Goal: Transaction & Acquisition: Purchase product/service

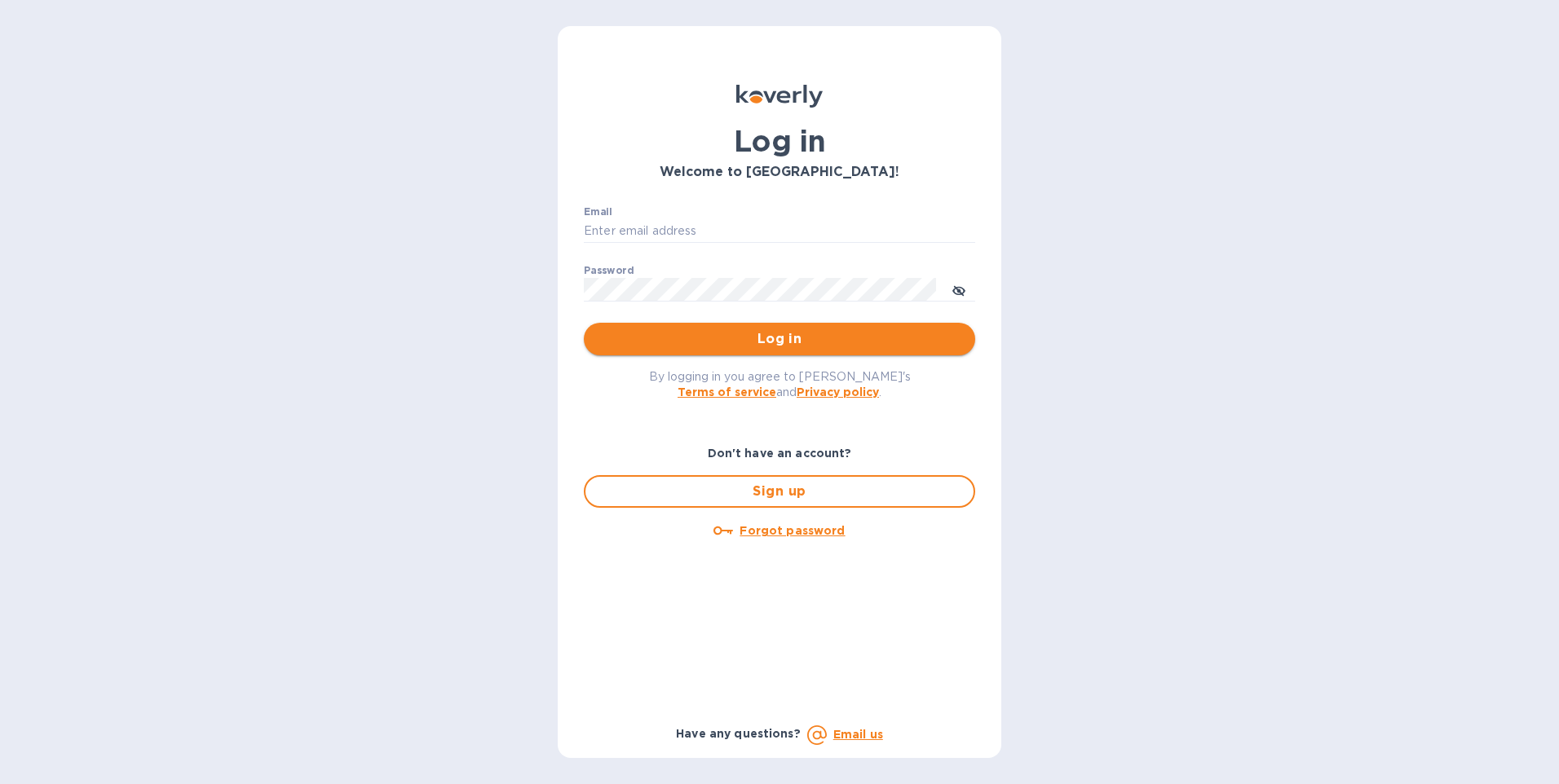
type input "BILLY@BVL-USA.COM"
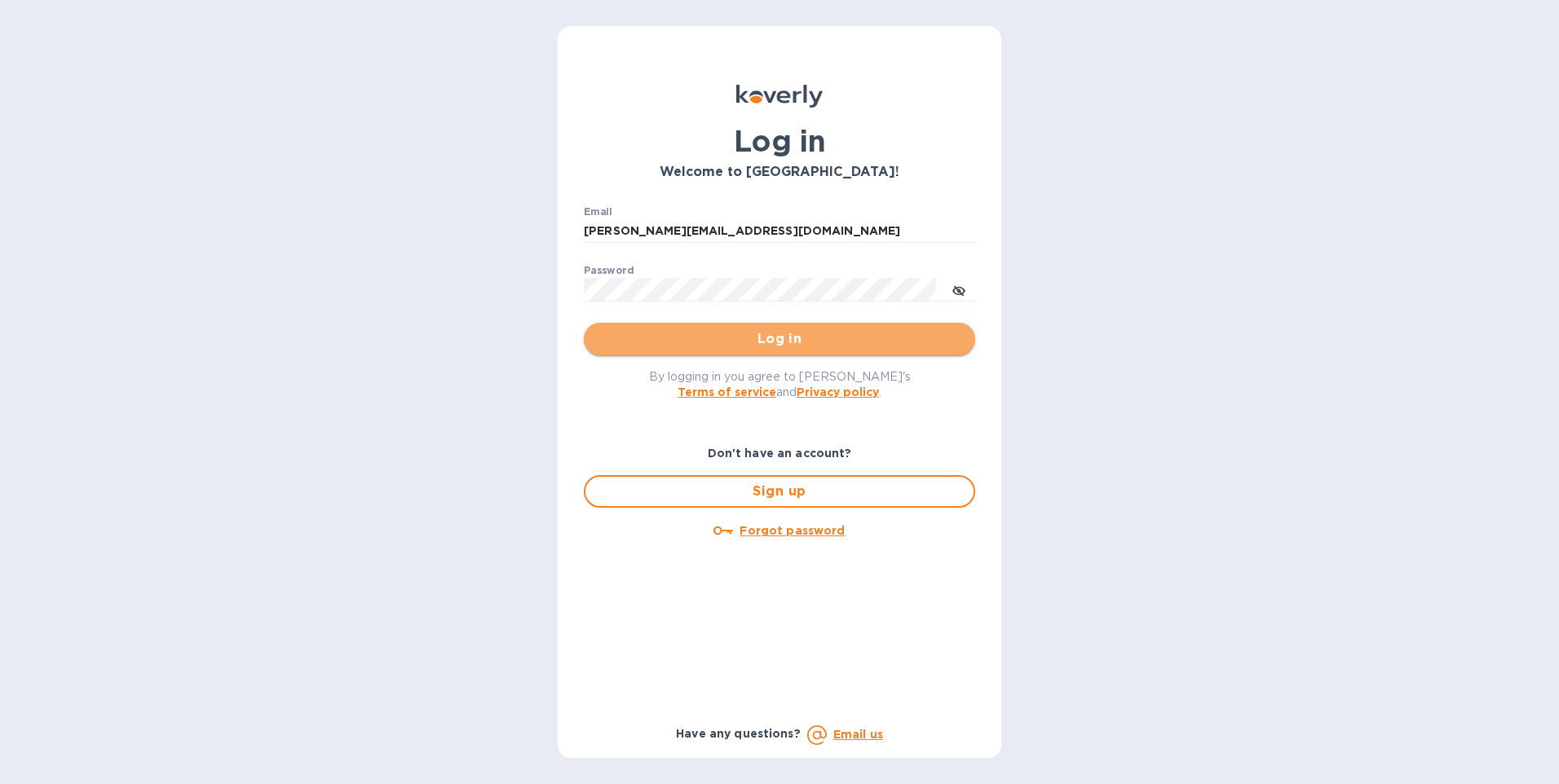
click at [779, 344] on span "Log in" at bounding box center [779, 339] width 365 height 19
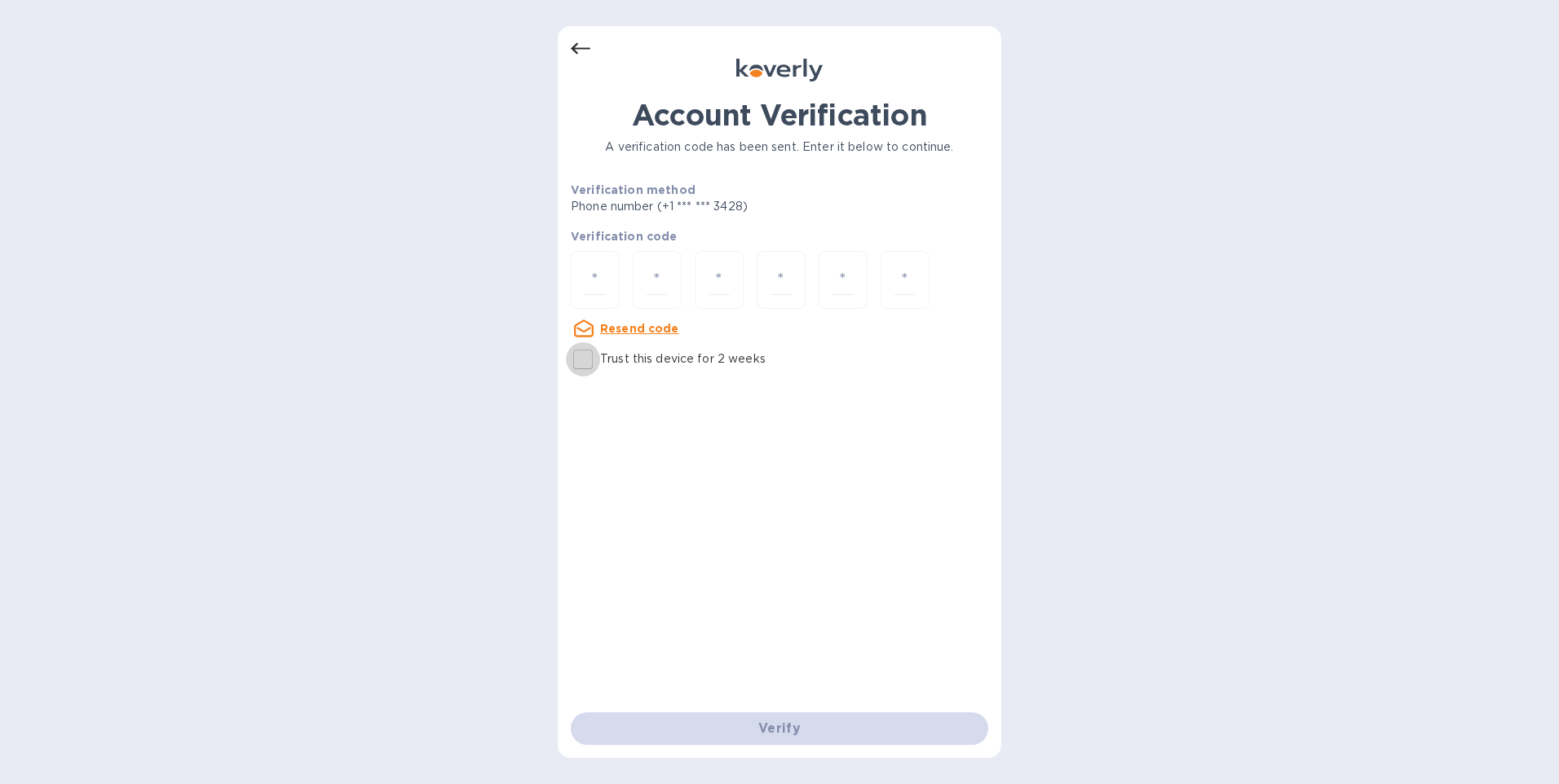
click at [586, 360] on input "Trust this device for 2 weeks" at bounding box center [582, 359] width 34 height 34
checkbox input "true"
click at [606, 271] on div at bounding box center [595, 280] width 49 height 58
type input "6"
type input "2"
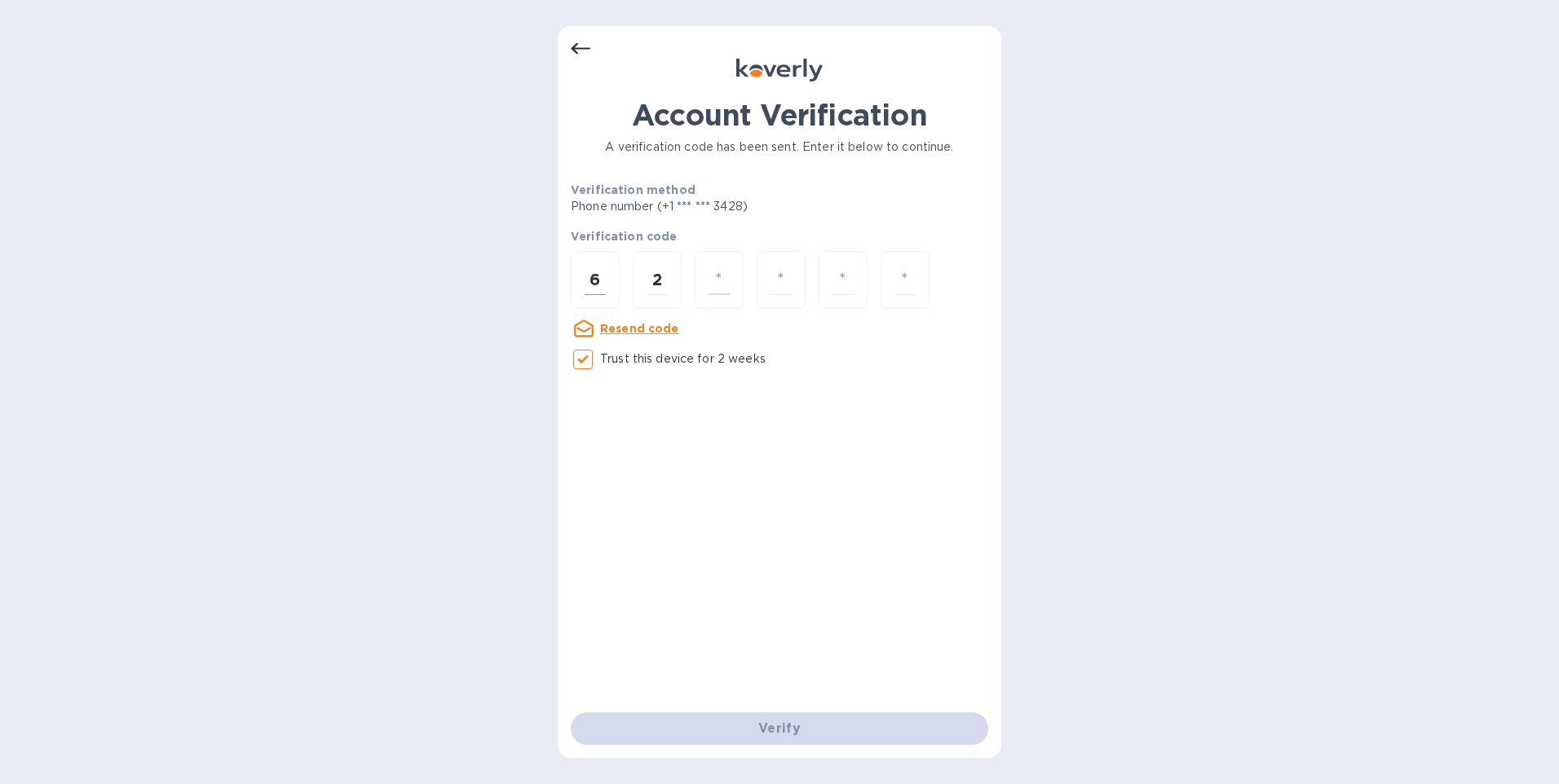
type input "1"
type input "0"
type input "7"
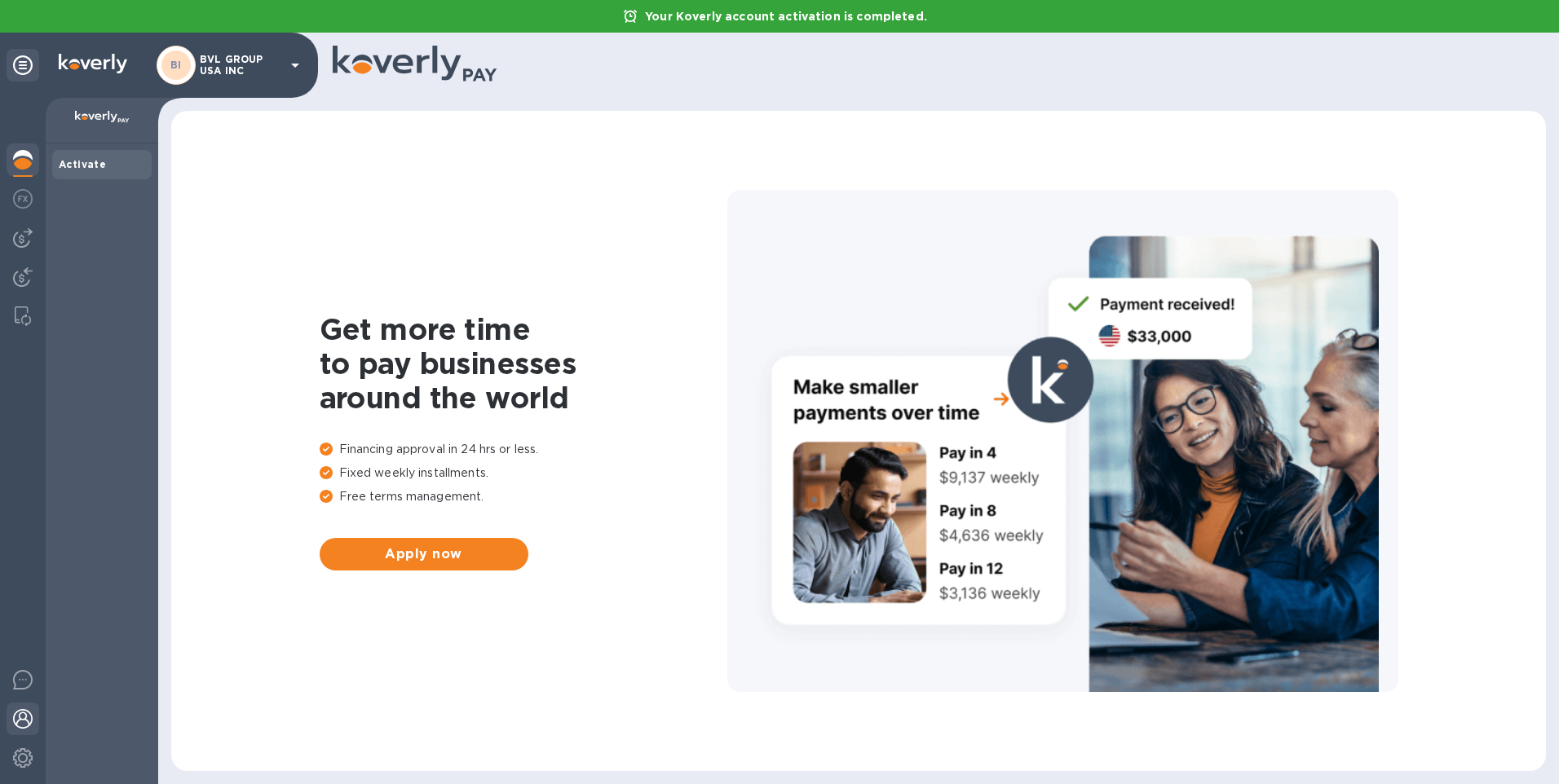
click at [28, 719] on img at bounding box center [23, 719] width 19 height 19
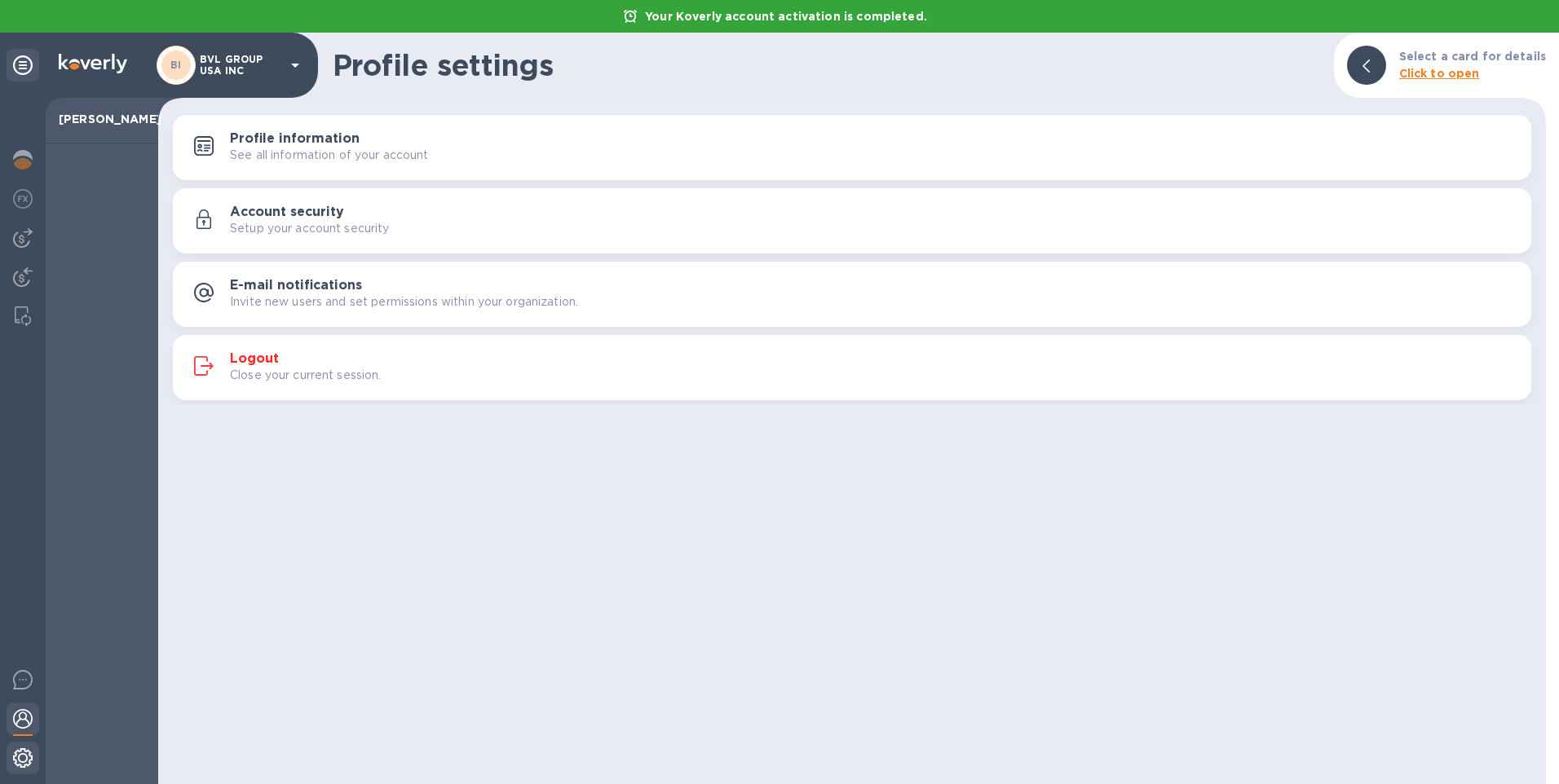
click at [21, 760] on img at bounding box center [23, 758] width 19 height 19
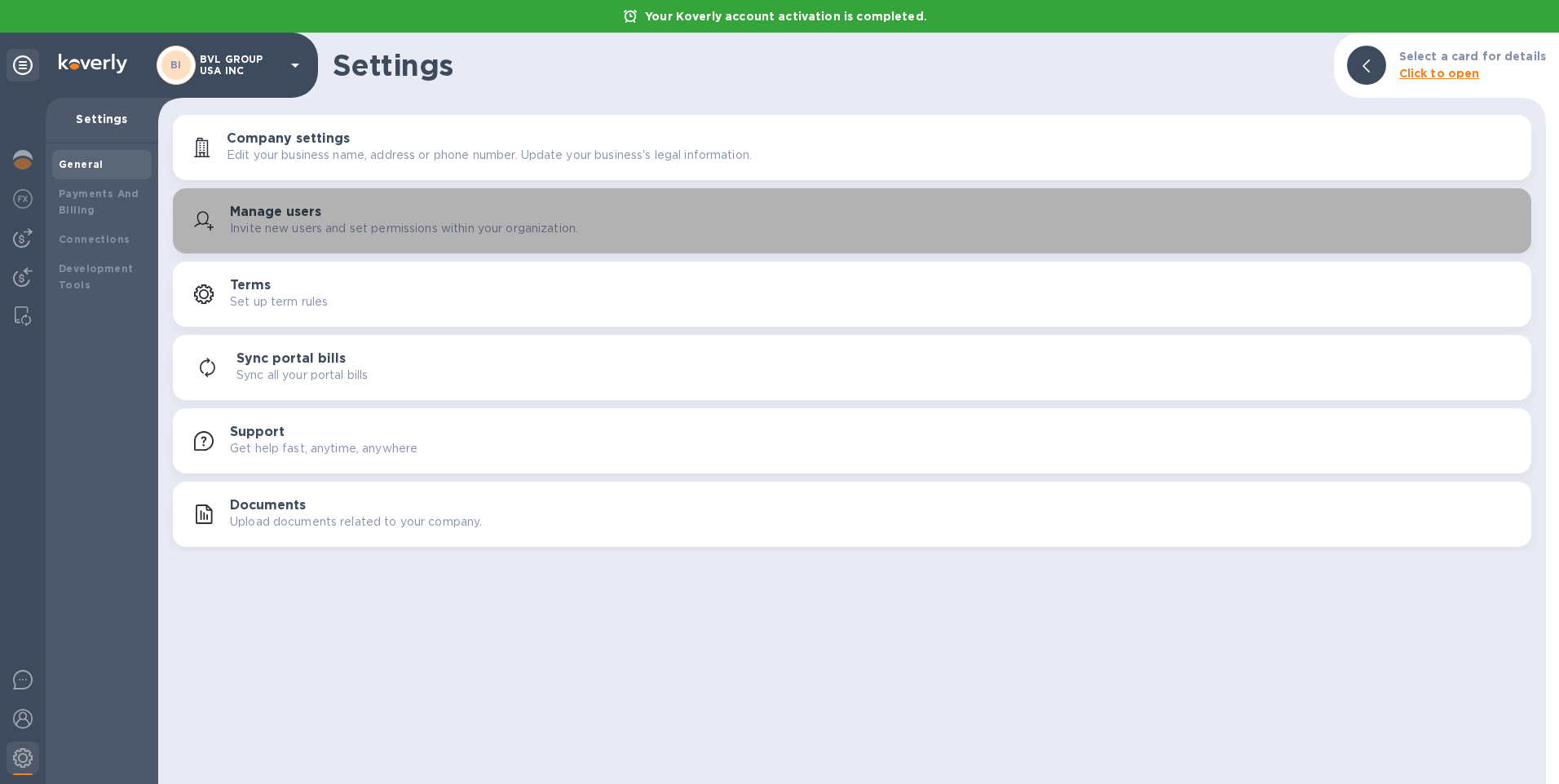
click at [295, 228] on p "Invite new users and set permissions within your organization." at bounding box center [404, 228] width 348 height 17
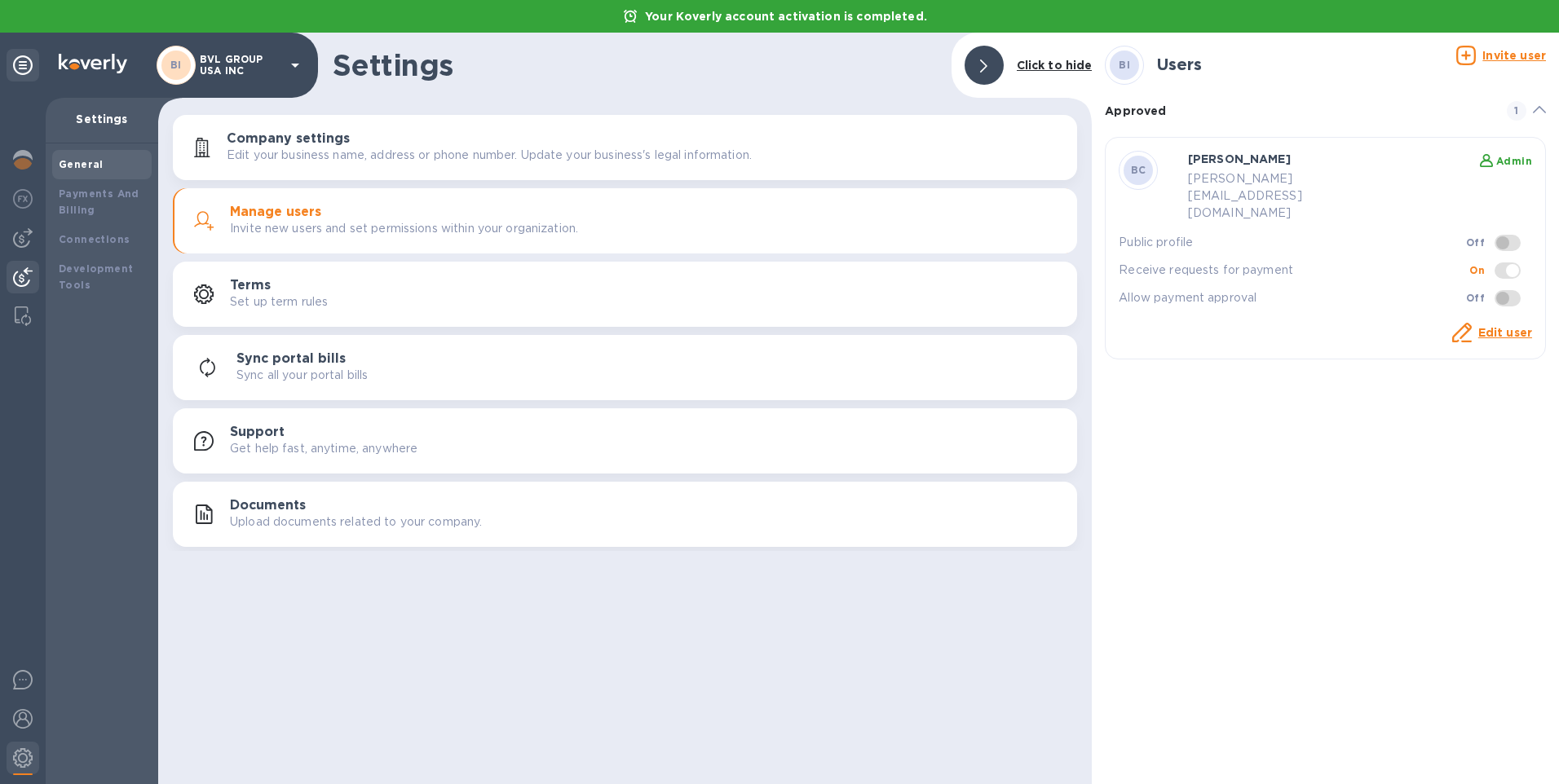
click at [20, 279] on img at bounding box center [23, 277] width 19 height 19
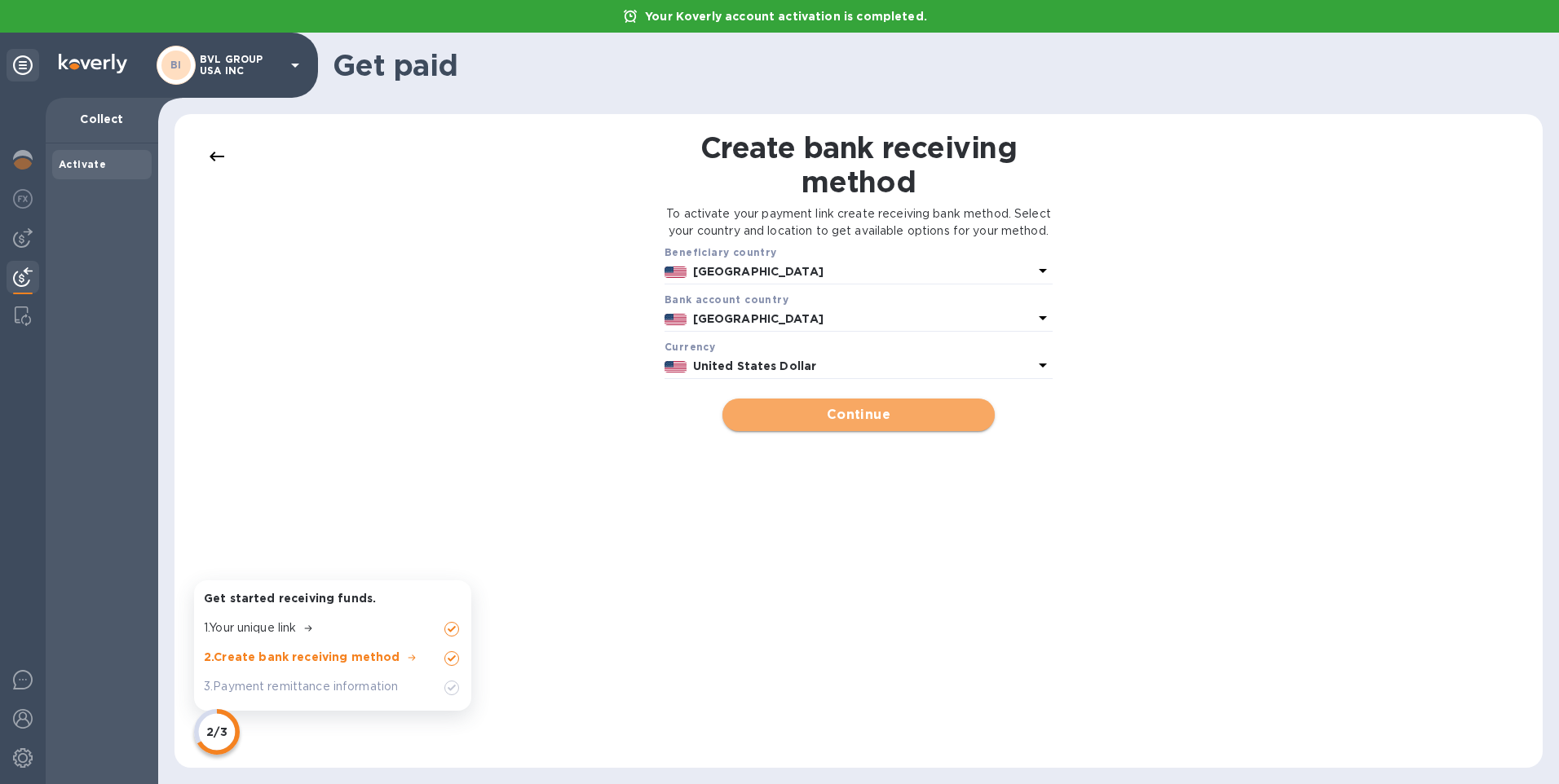
click at [859, 425] on span "Continue" at bounding box center [857, 415] width 245 height 19
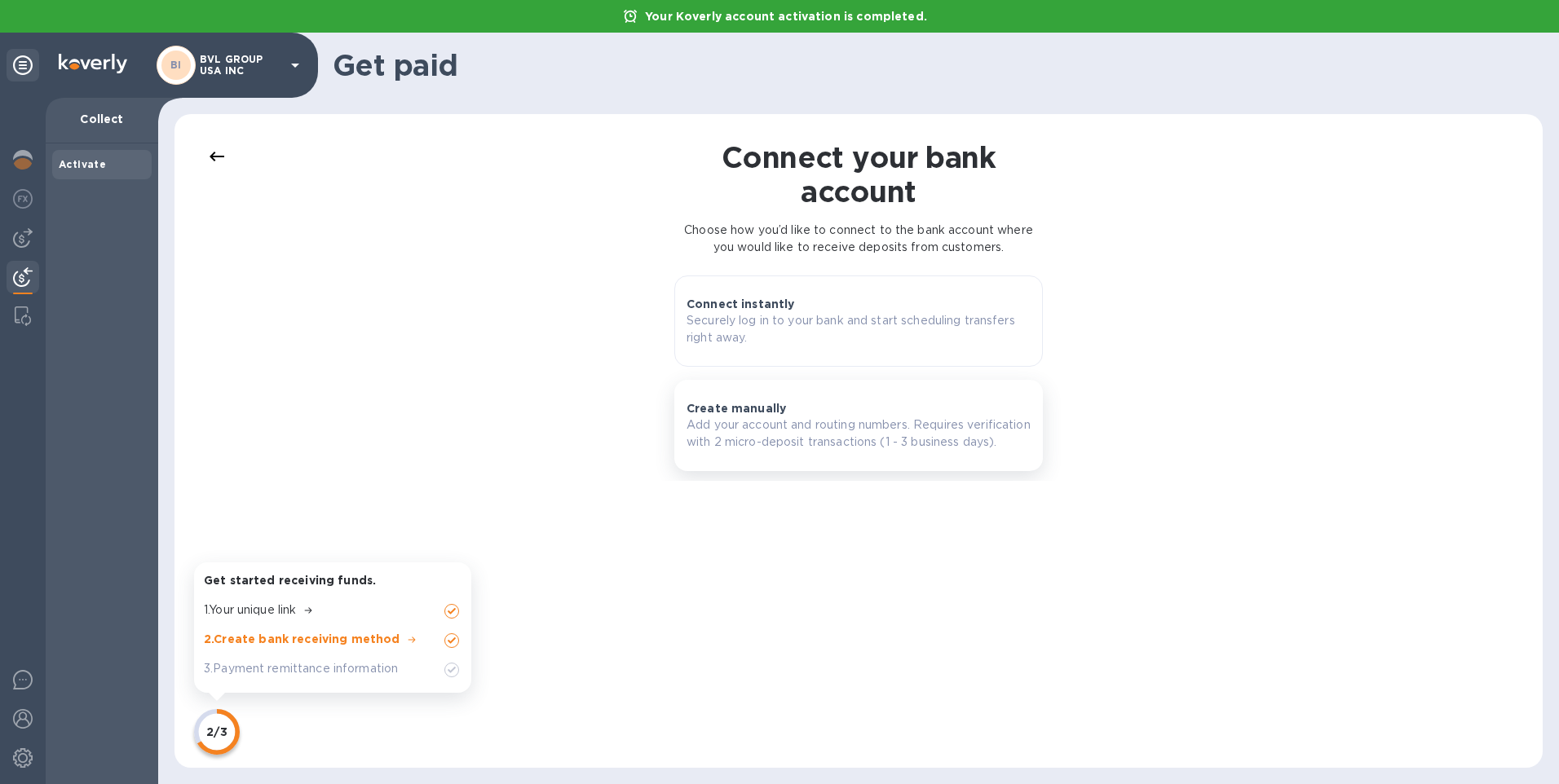
click at [765, 437] on p "Add your account and routing numbers. Requires verification with 2 micro-deposi…" at bounding box center [858, 433] width 344 height 34
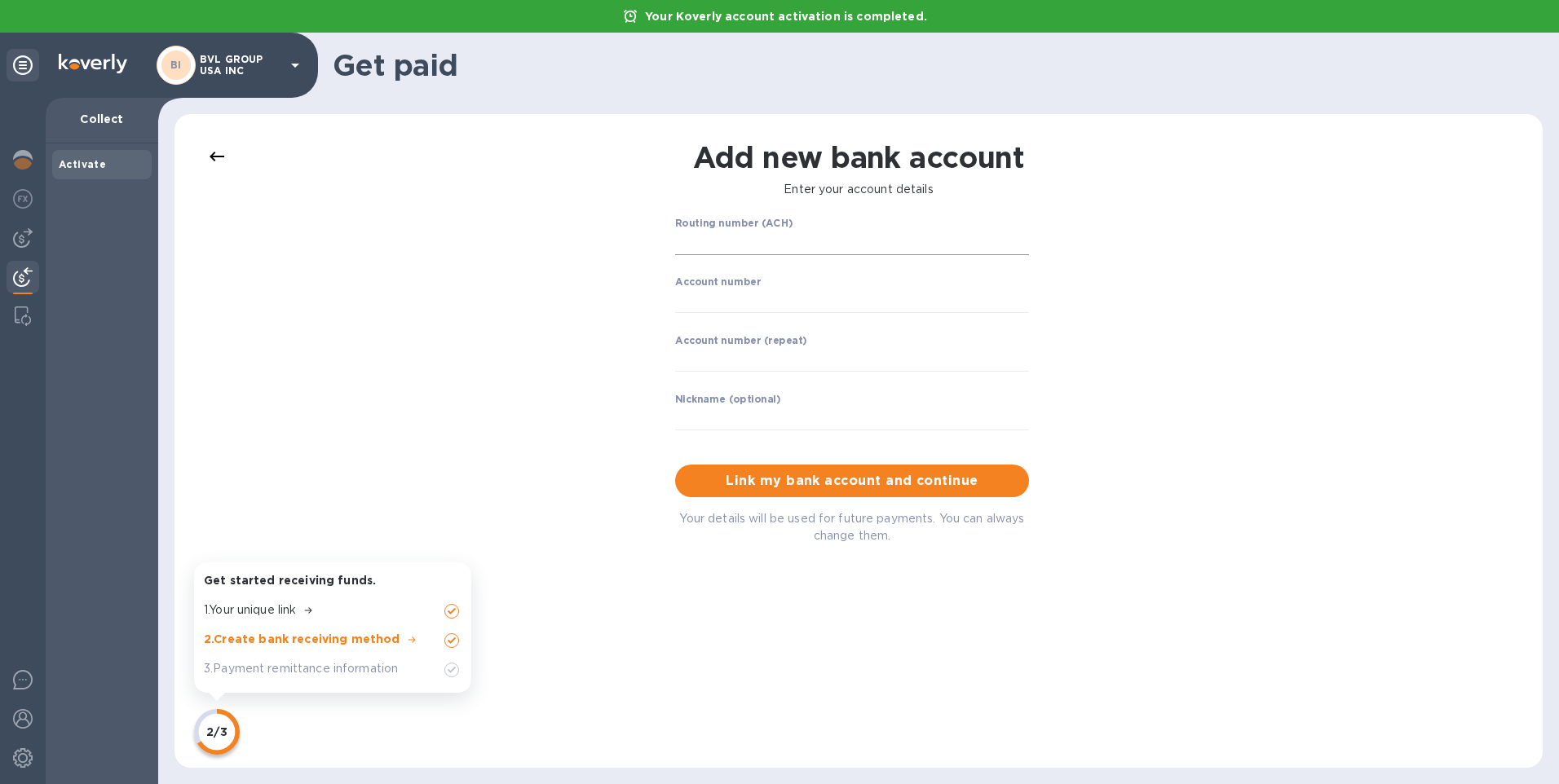
click at [683, 248] on input "string" at bounding box center [852, 243] width 353 height 25
type input "122244061"
click at [703, 301] on input "string" at bounding box center [852, 301] width 353 height 25
type input "01914803"
type input "FGB"
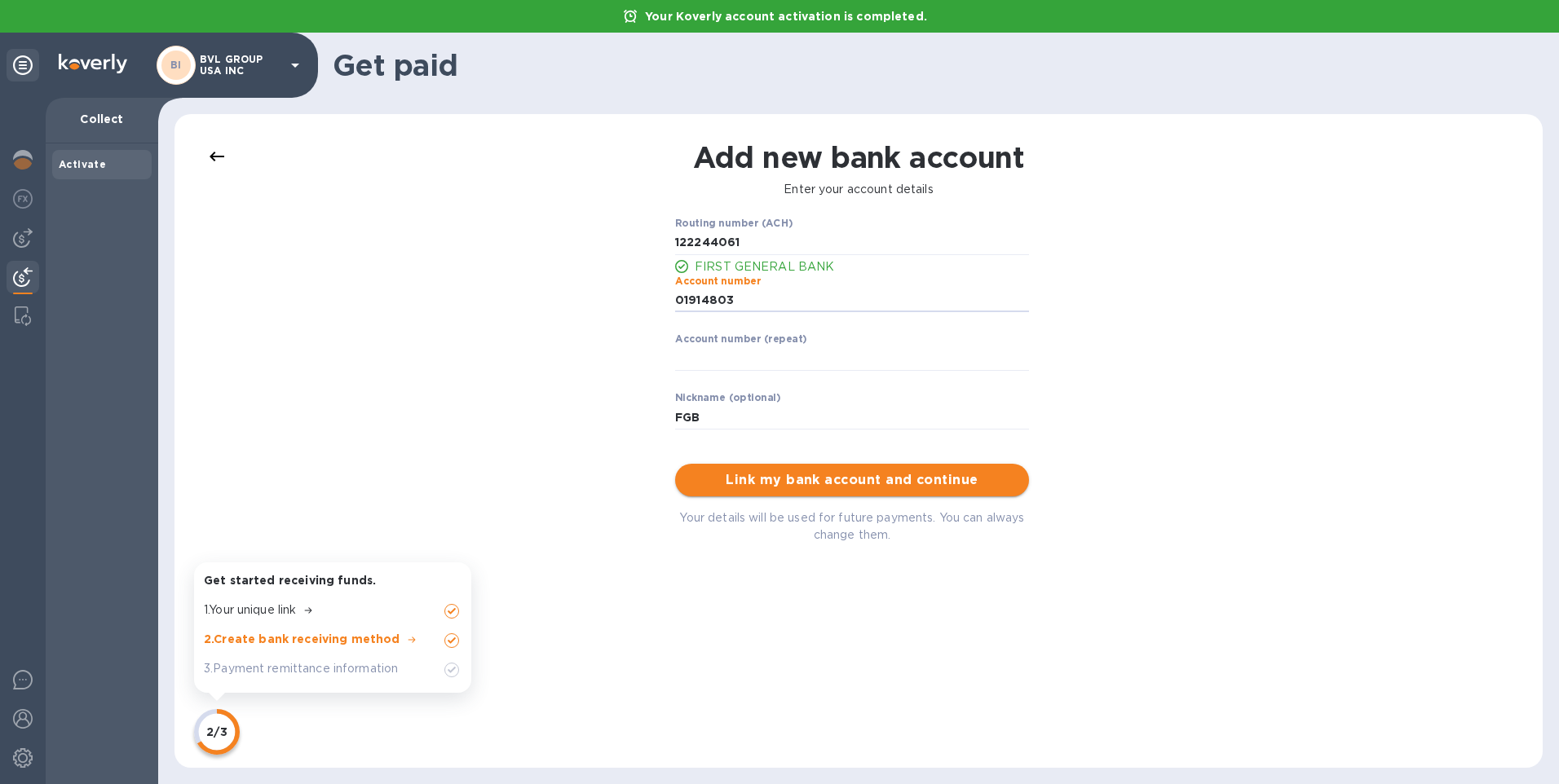
type input "01914803"
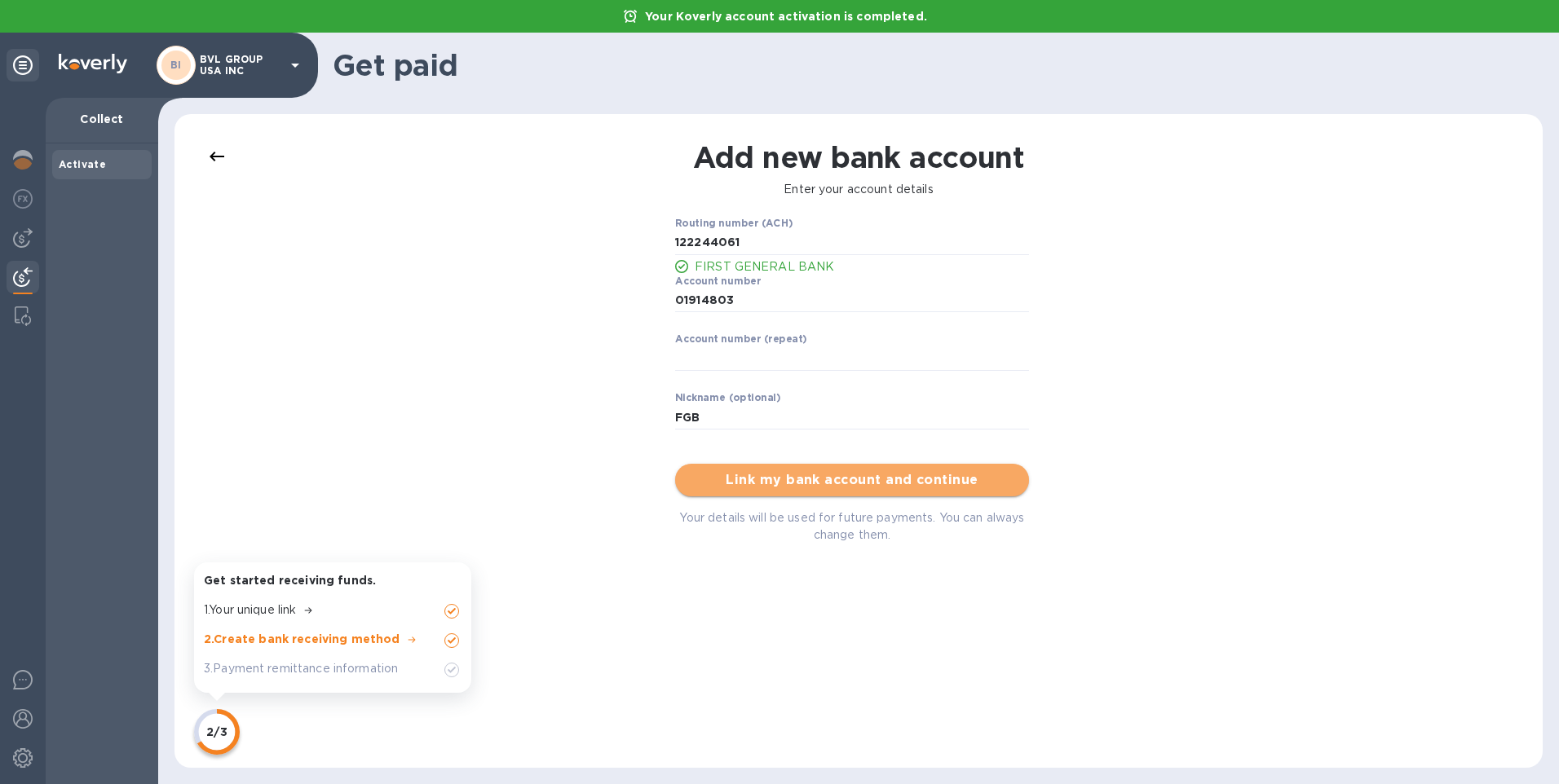
click at [818, 483] on span "Link my bank account and continue" at bounding box center [852, 480] width 328 height 19
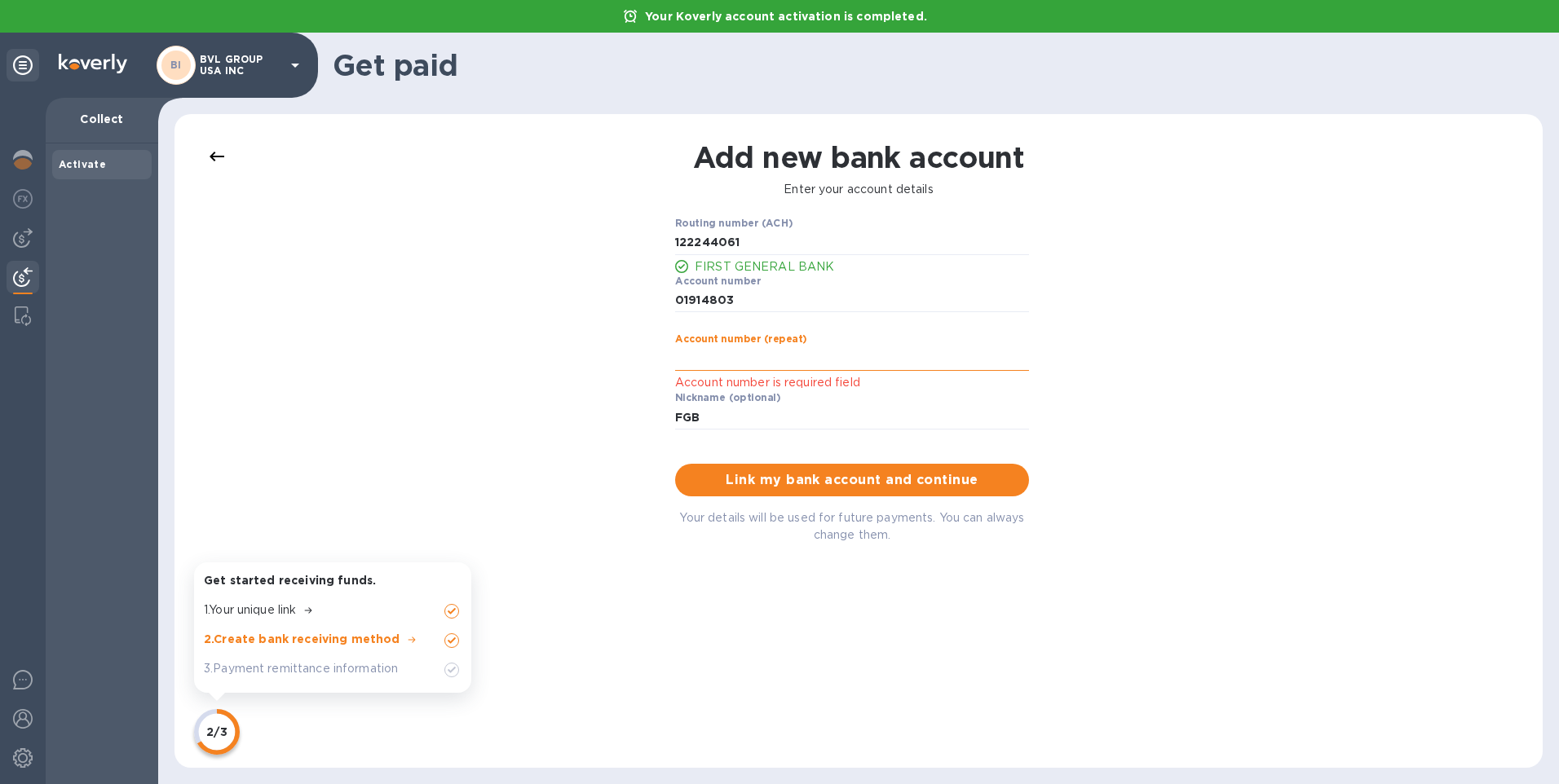
click at [692, 353] on input "string" at bounding box center [852, 359] width 353 height 25
type input "01914803"
click at [837, 412] on input "FGB" at bounding box center [852, 417] width 353 height 25
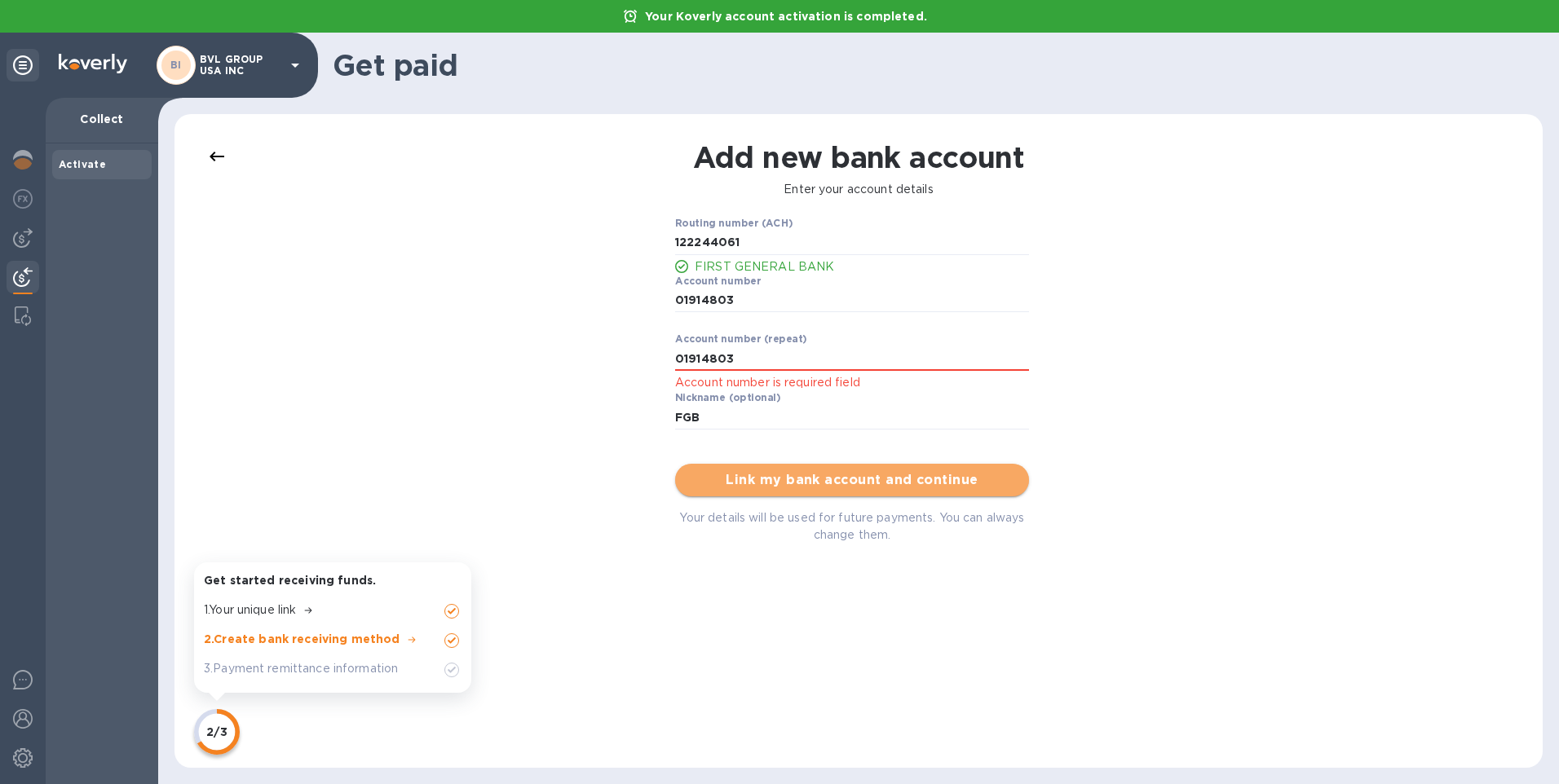
click at [870, 477] on span "Link my bank account and continue" at bounding box center [852, 480] width 328 height 19
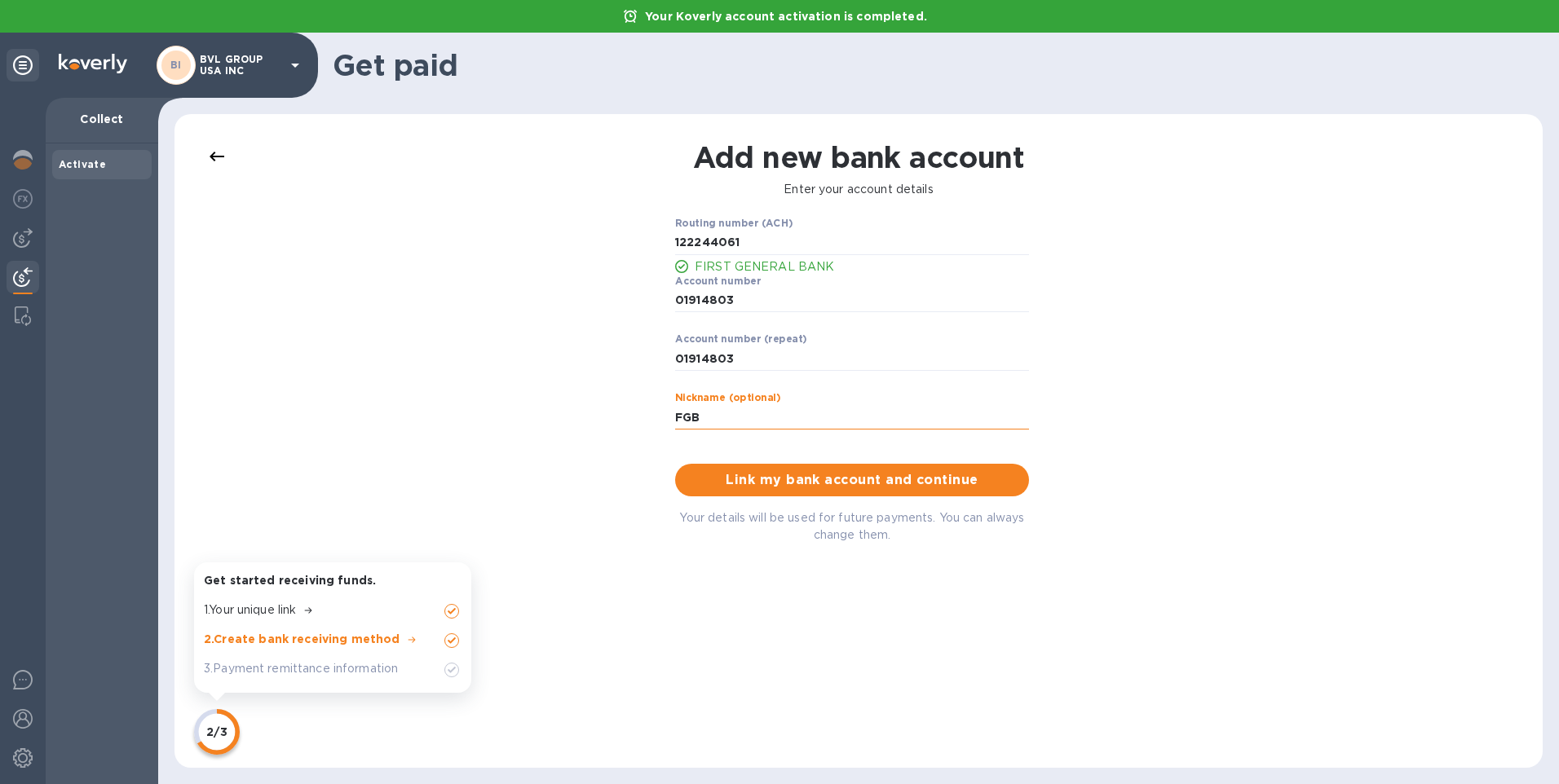
click at [718, 416] on input "FGB" at bounding box center [852, 417] width 353 height 25
drag, startPoint x: 719, startPoint y: 416, endPoint x: 621, endPoint y: 419, distance: 98.0
click at [621, 419] on div "Add new bank account Enter your account details Routing number (ACH) FIRST GENE…" at bounding box center [858, 440] width 1336 height 621
click at [713, 418] on input "FGB" at bounding box center [852, 417] width 353 height 25
type input "FGB AR"
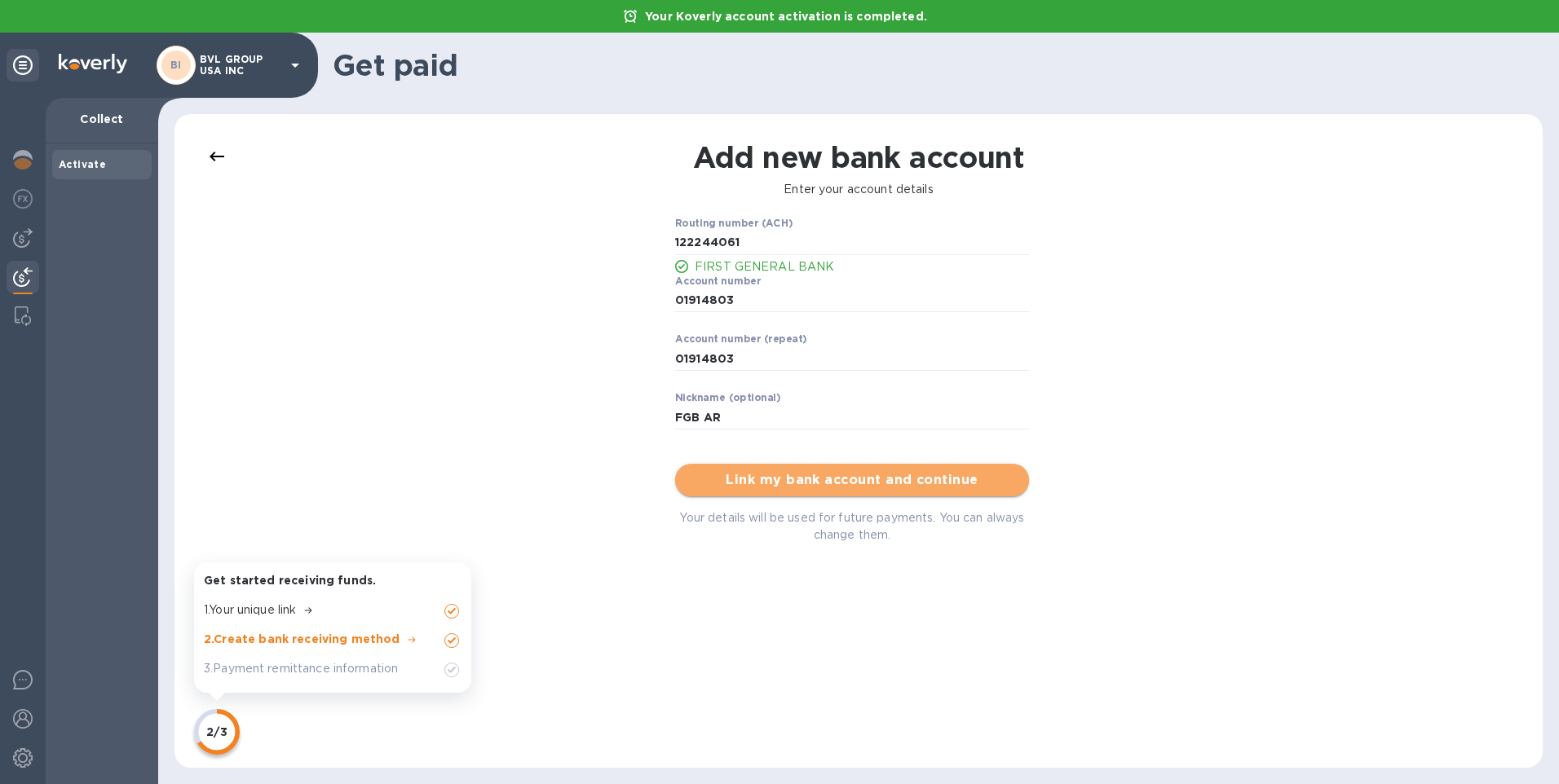
click at [839, 482] on span "Link my bank account and continue" at bounding box center [852, 480] width 328 height 19
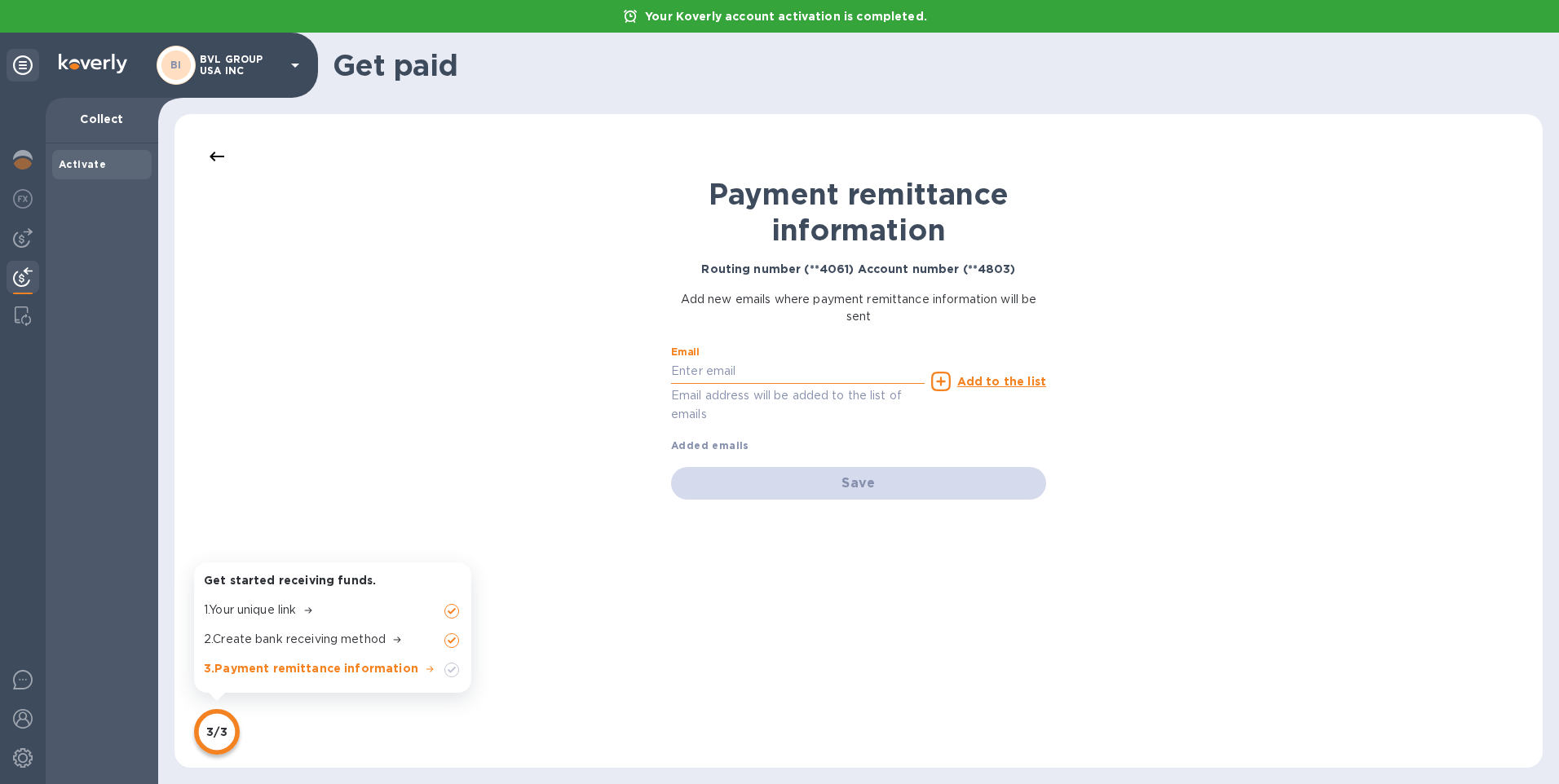
click at [690, 369] on input "text" at bounding box center [798, 372] width 253 height 25
type input "accounting@bvl-usa.com"
click at [1018, 381] on u "Add to the list" at bounding box center [1001, 381] width 89 height 13
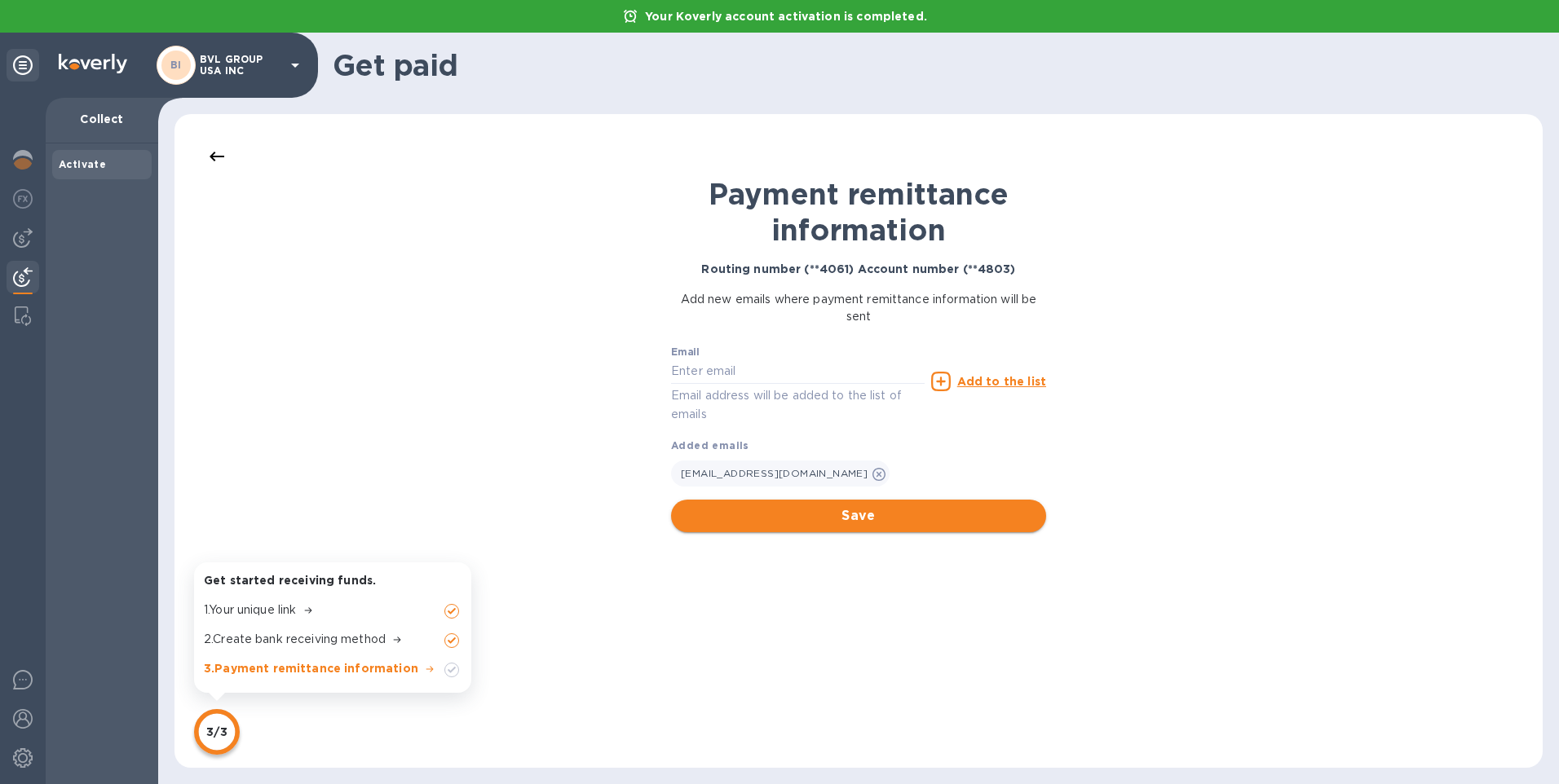
click at [853, 509] on span "Save" at bounding box center [858, 516] width 349 height 19
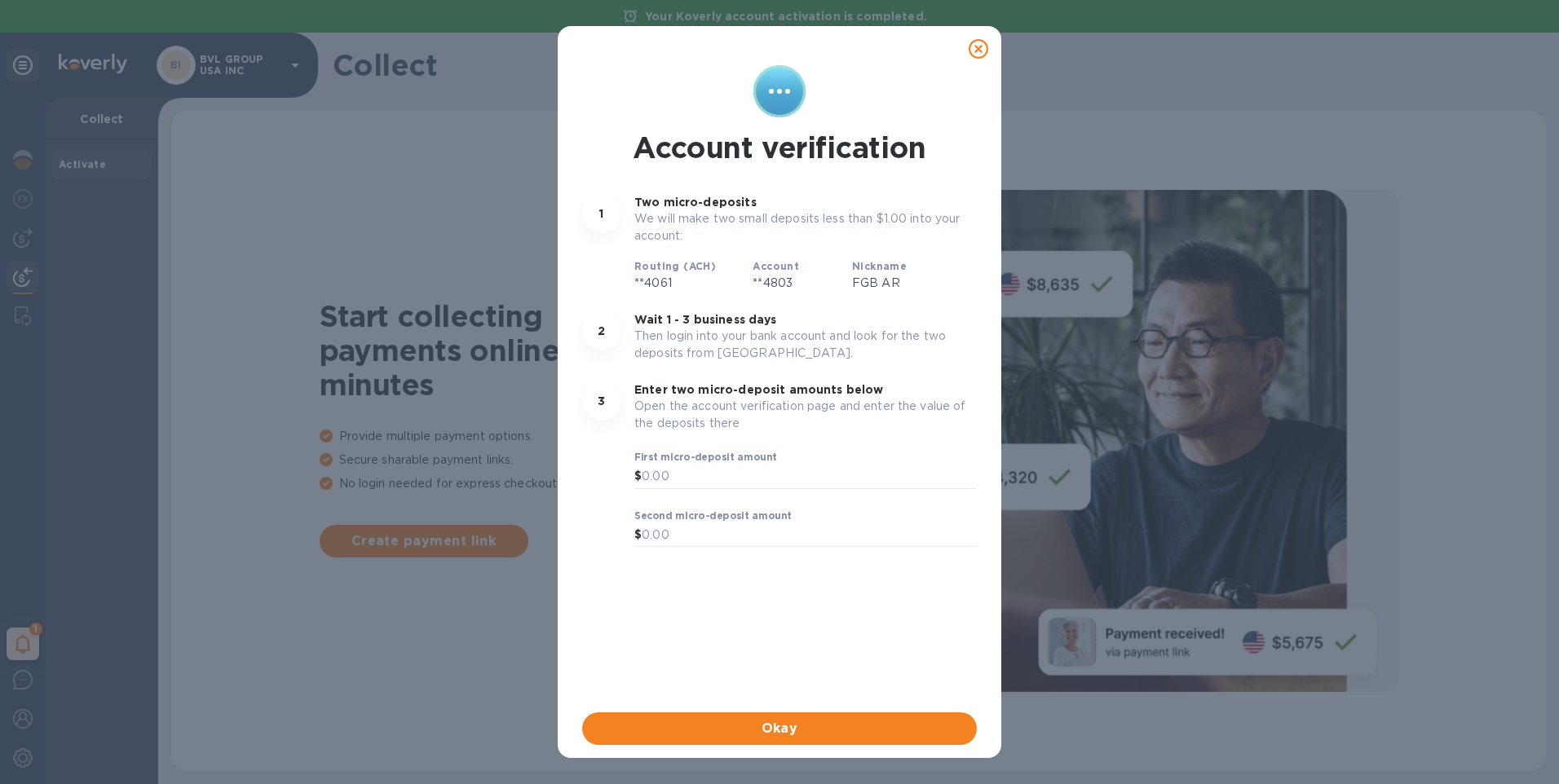
click at [982, 47] on icon at bounding box center [978, 49] width 19 height 19
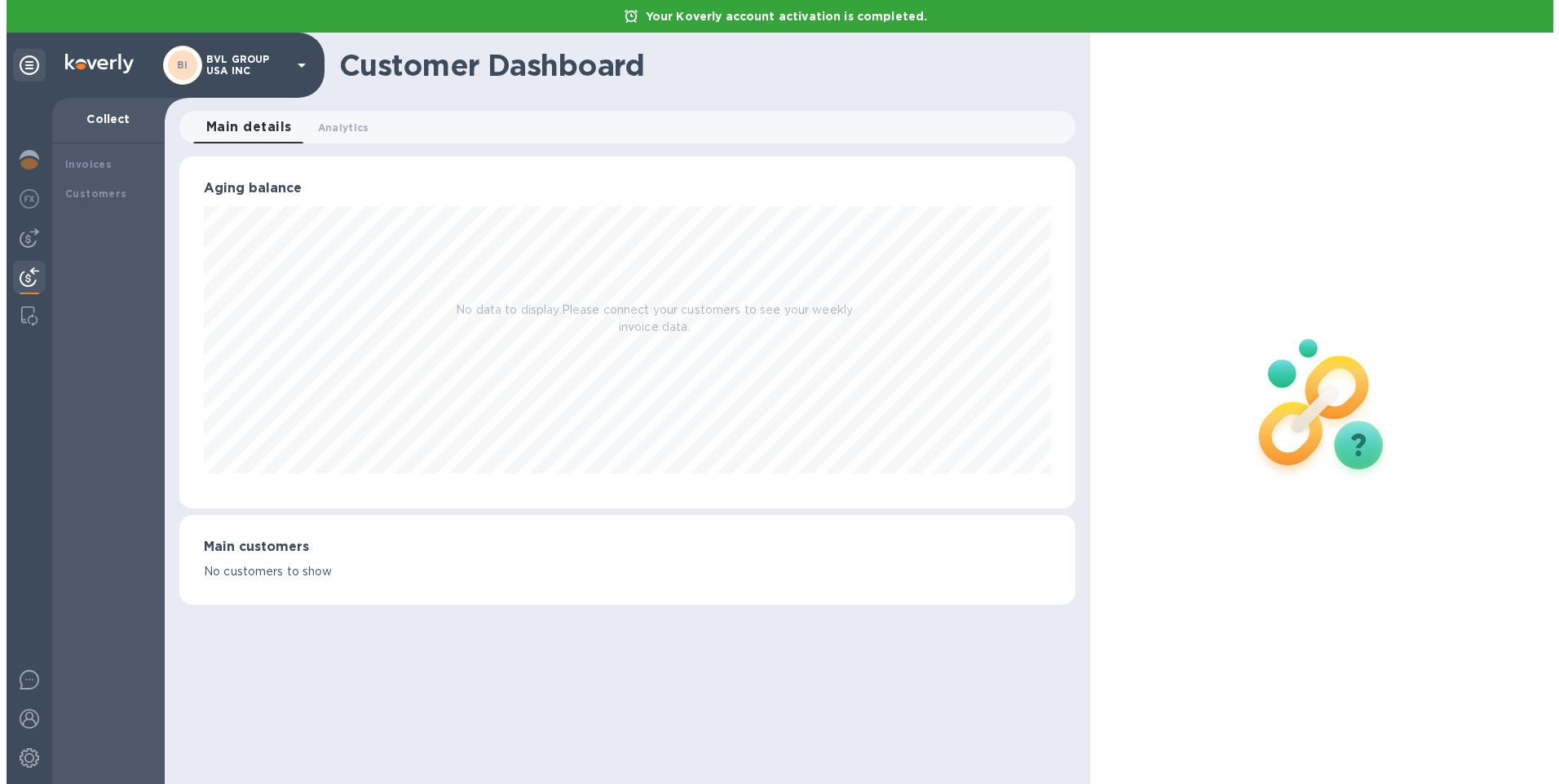
scroll to position [814534, 814331]
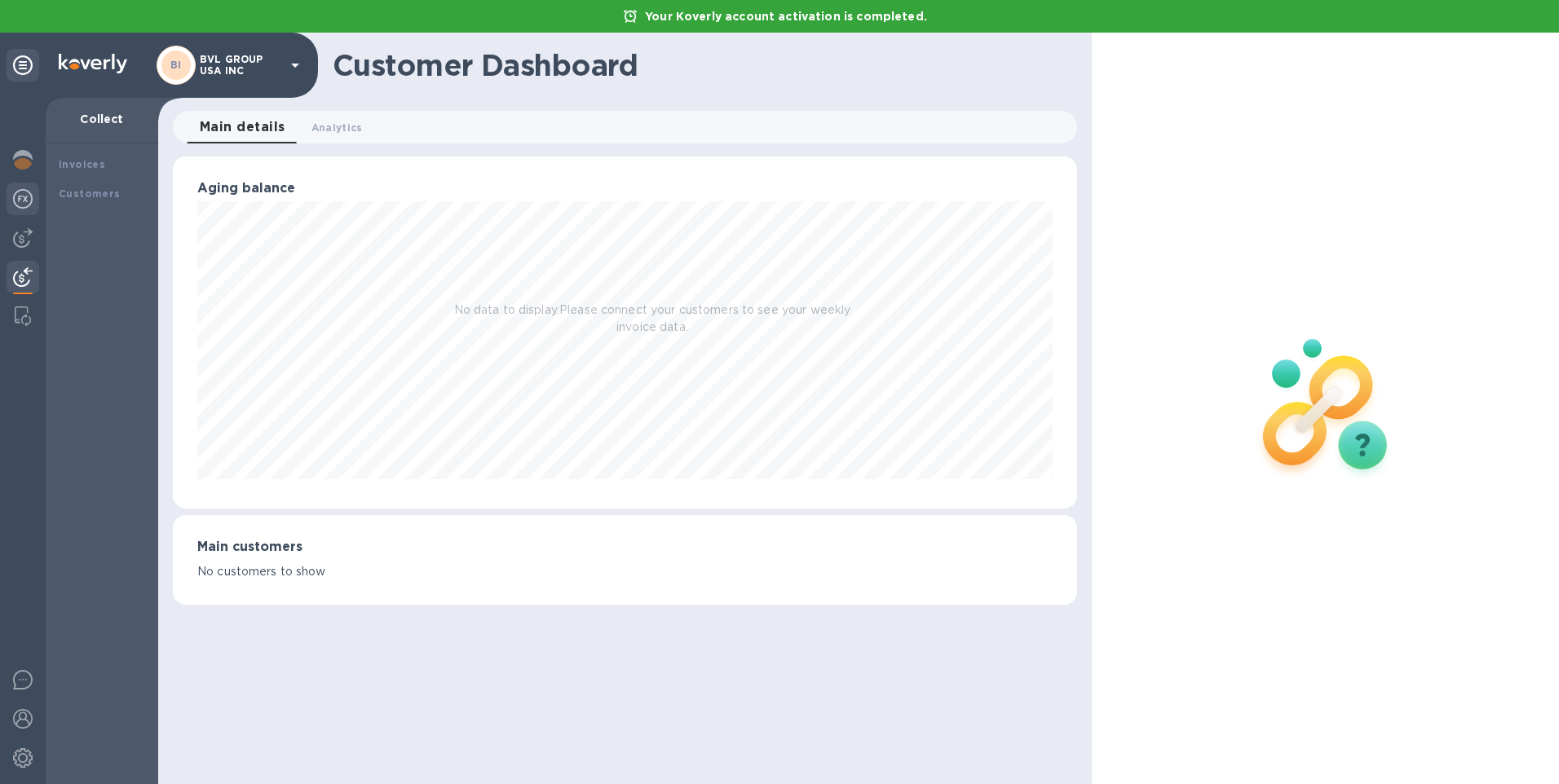
click at [28, 200] on img at bounding box center [23, 199] width 19 height 19
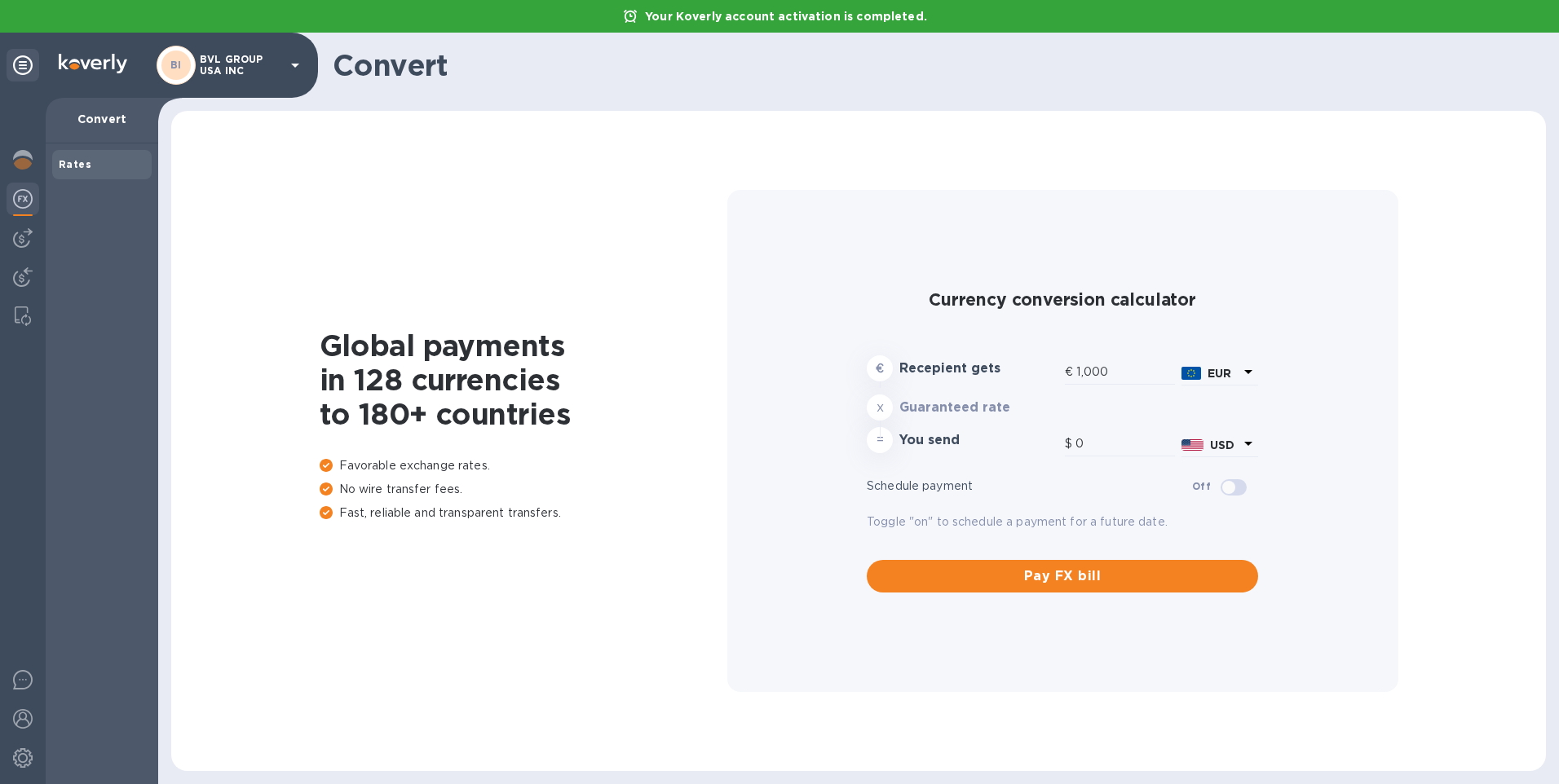
type input "1,179.99"
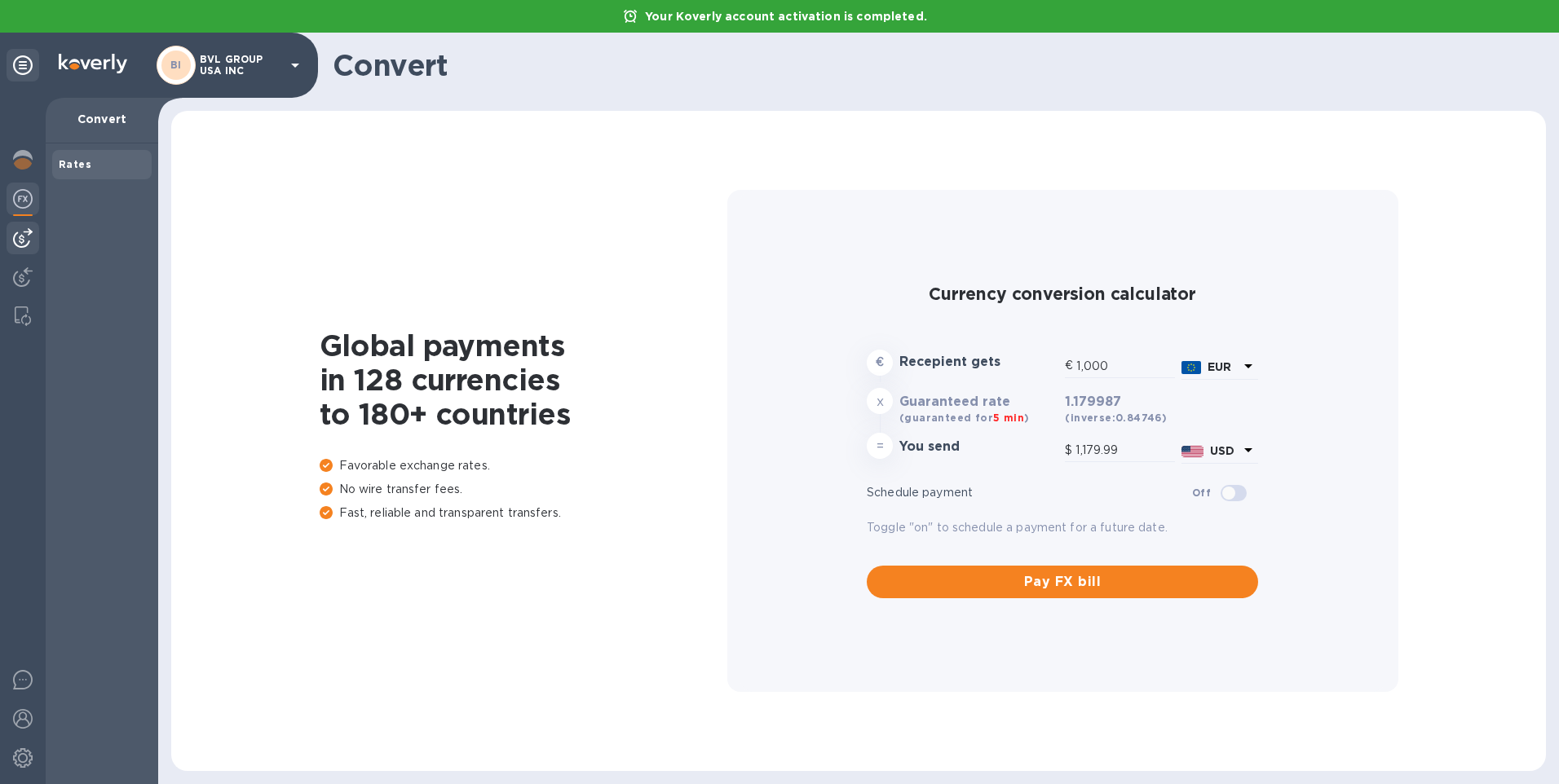
click at [32, 235] on img at bounding box center [23, 238] width 19 height 19
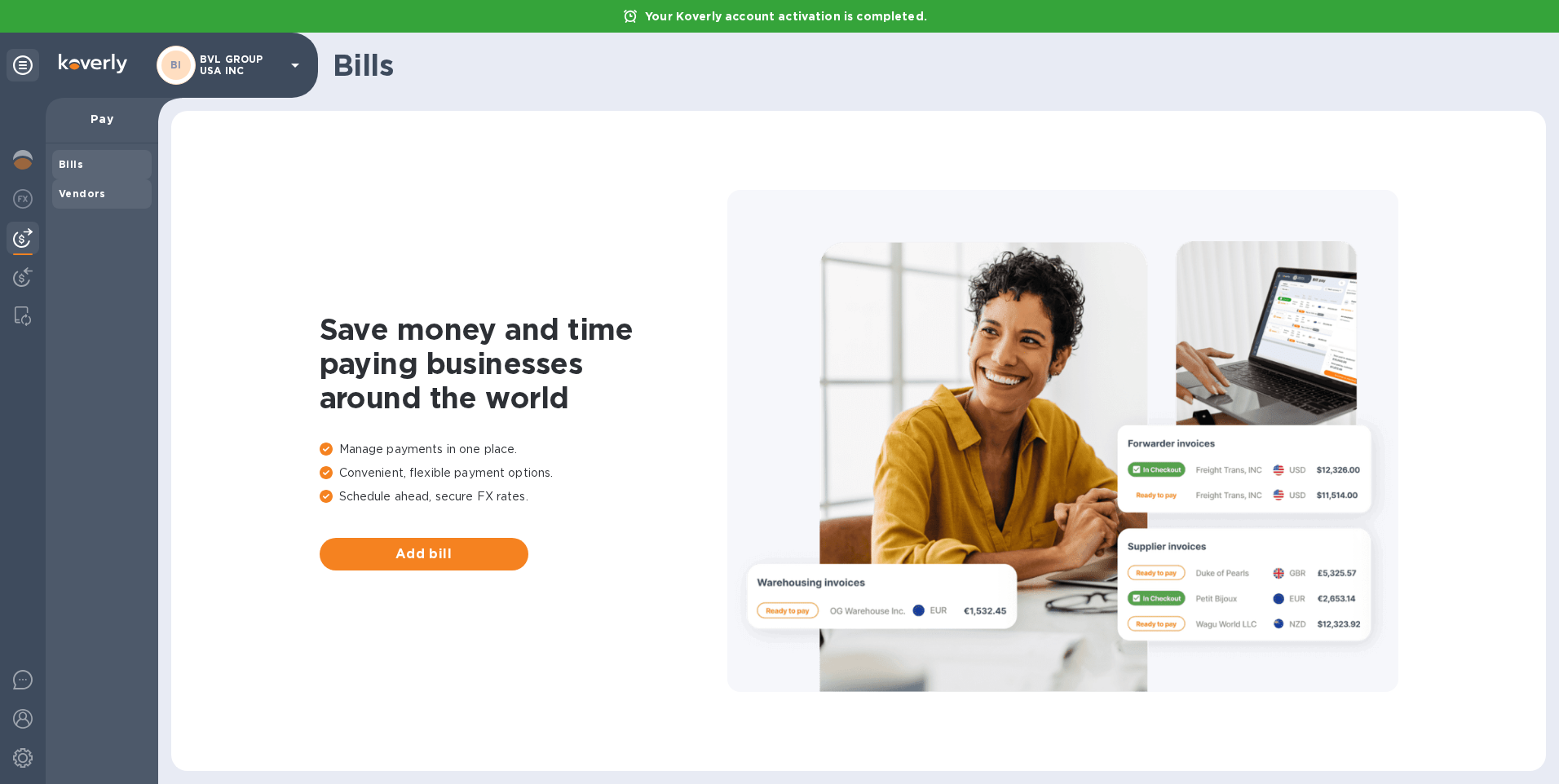
click at [78, 192] on b "Vendors" at bounding box center [83, 193] width 47 height 12
click at [413, 554] on span "Add vendor" at bounding box center [424, 554] width 183 height 19
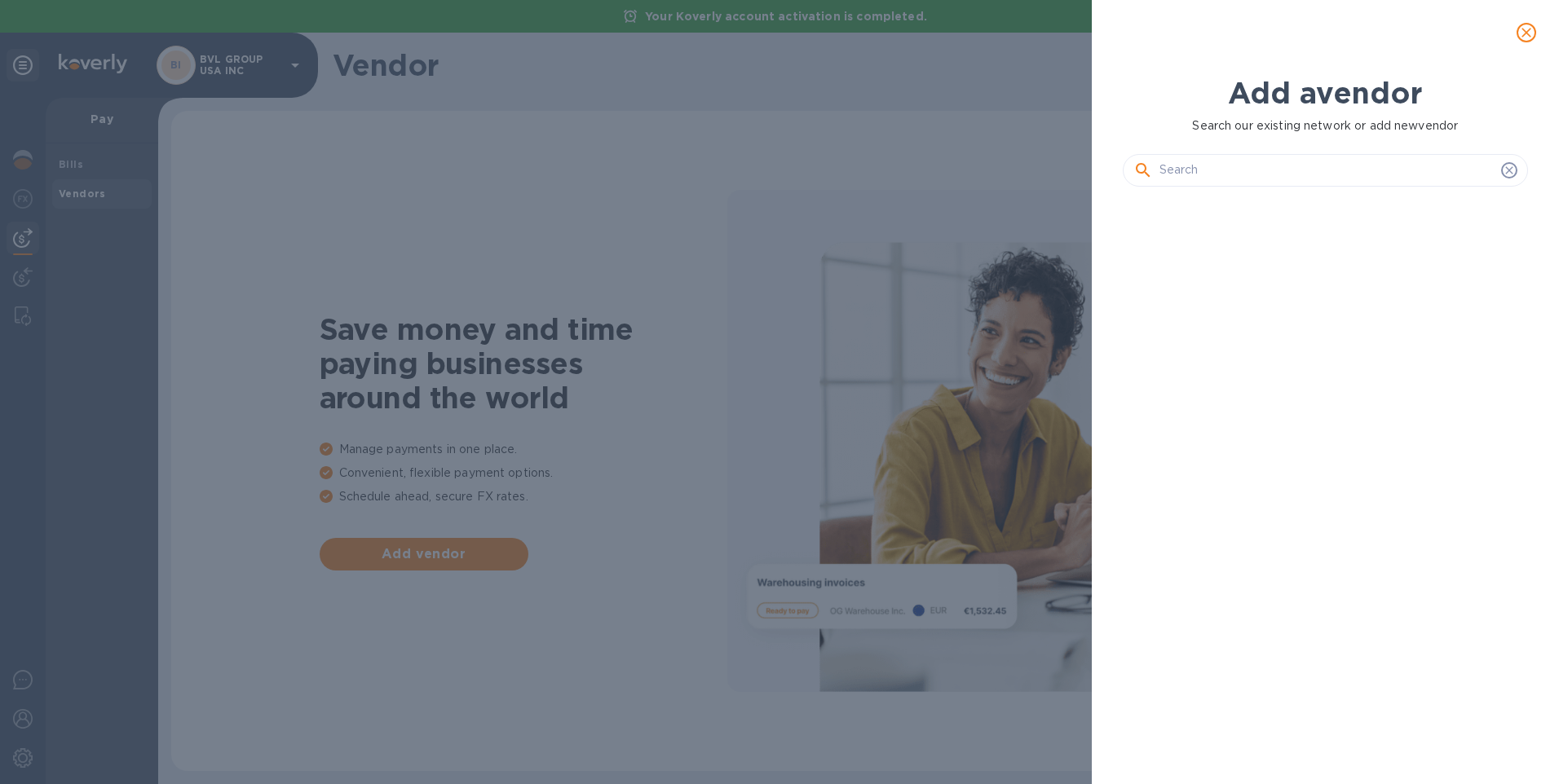
scroll to position [529, 412]
click at [1164, 173] on input "text" at bounding box center [1326, 171] width 335 height 25
click at [1528, 31] on icon "close" at bounding box center [1526, 33] width 10 height 10
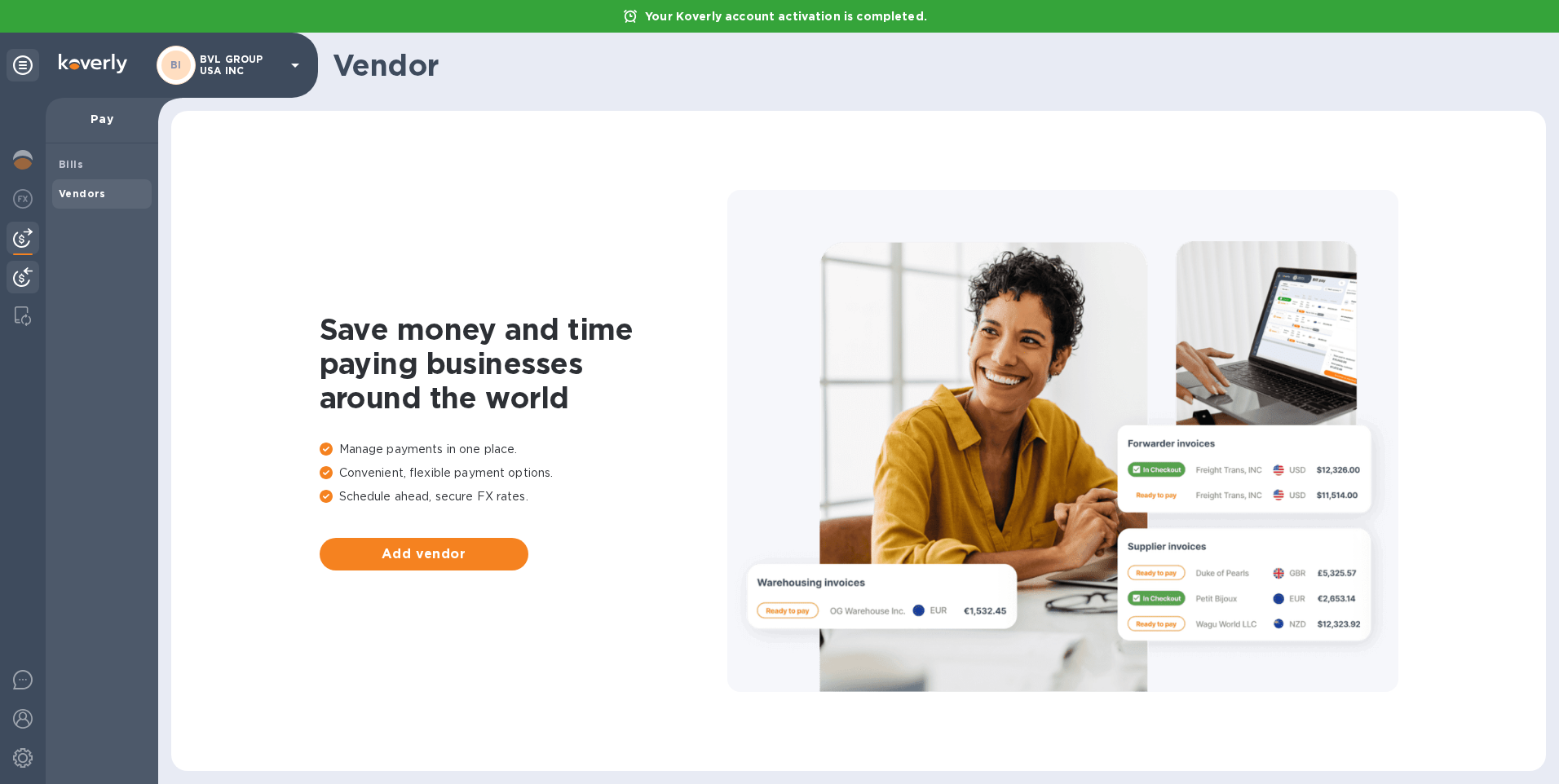
click at [20, 278] on img at bounding box center [23, 277] width 19 height 19
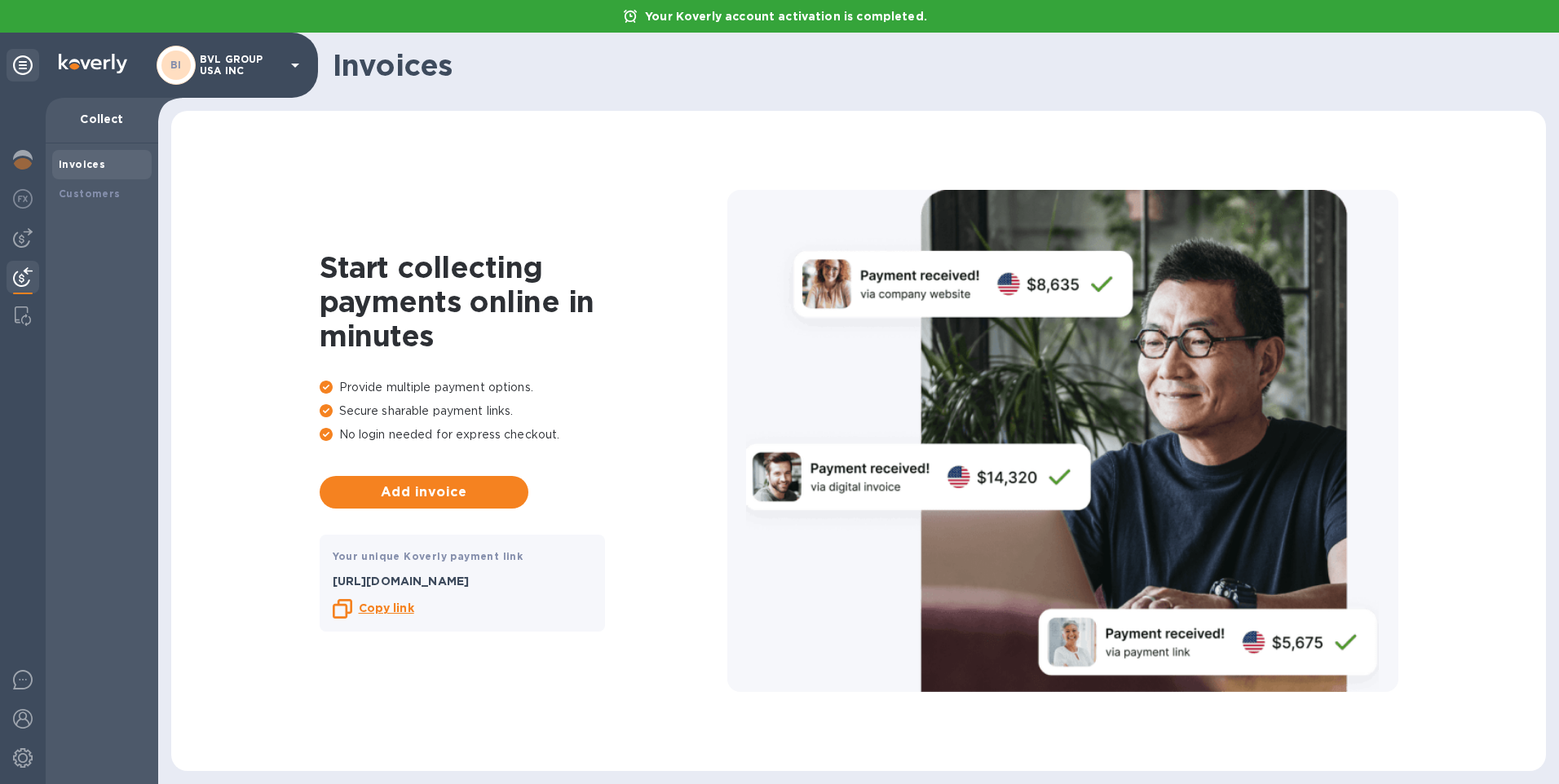
click at [377, 608] on b "Copy link" at bounding box center [386, 607] width 55 height 13
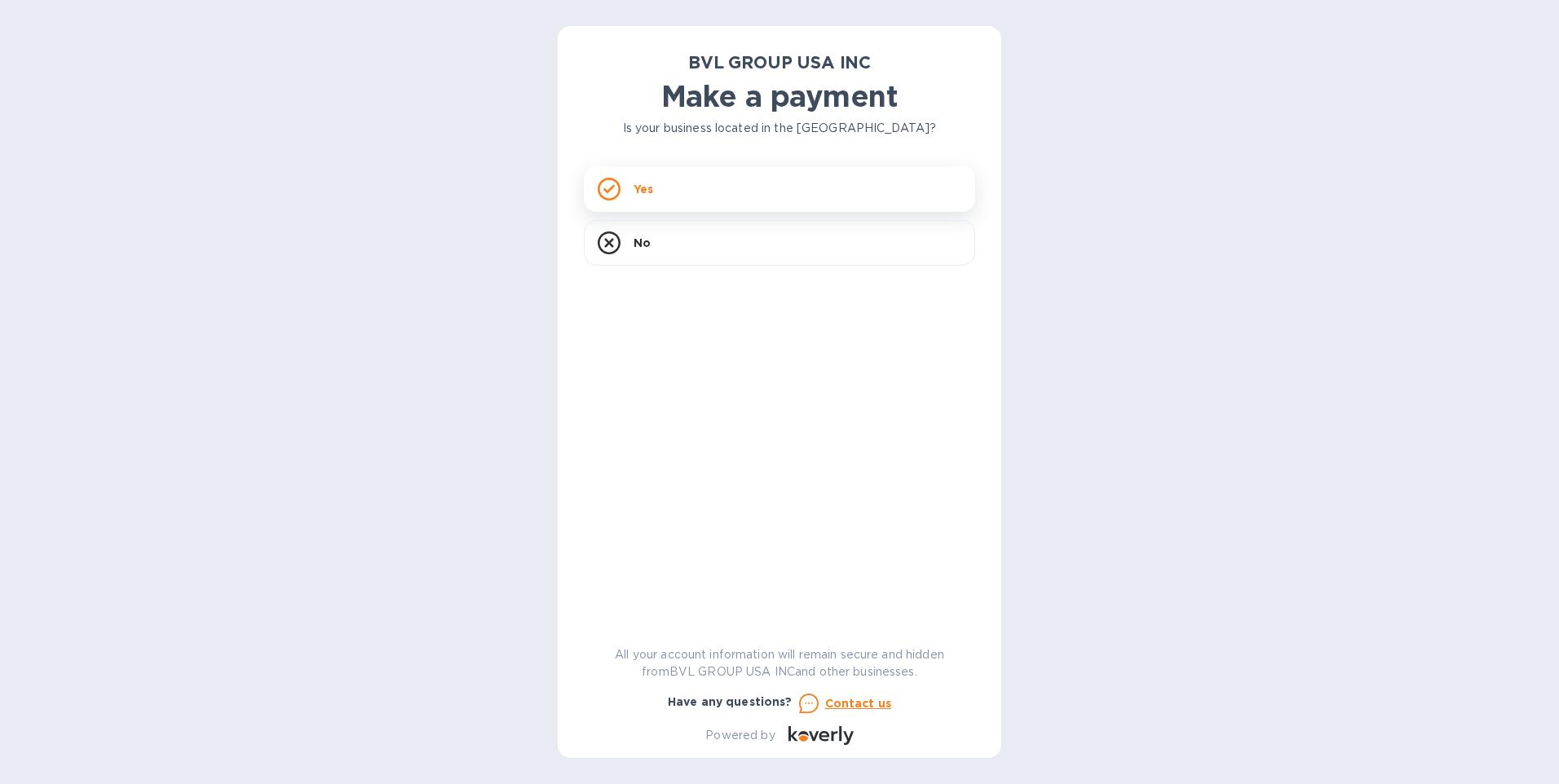
click at [643, 188] on p "Yes" at bounding box center [643, 189] width 19 height 17
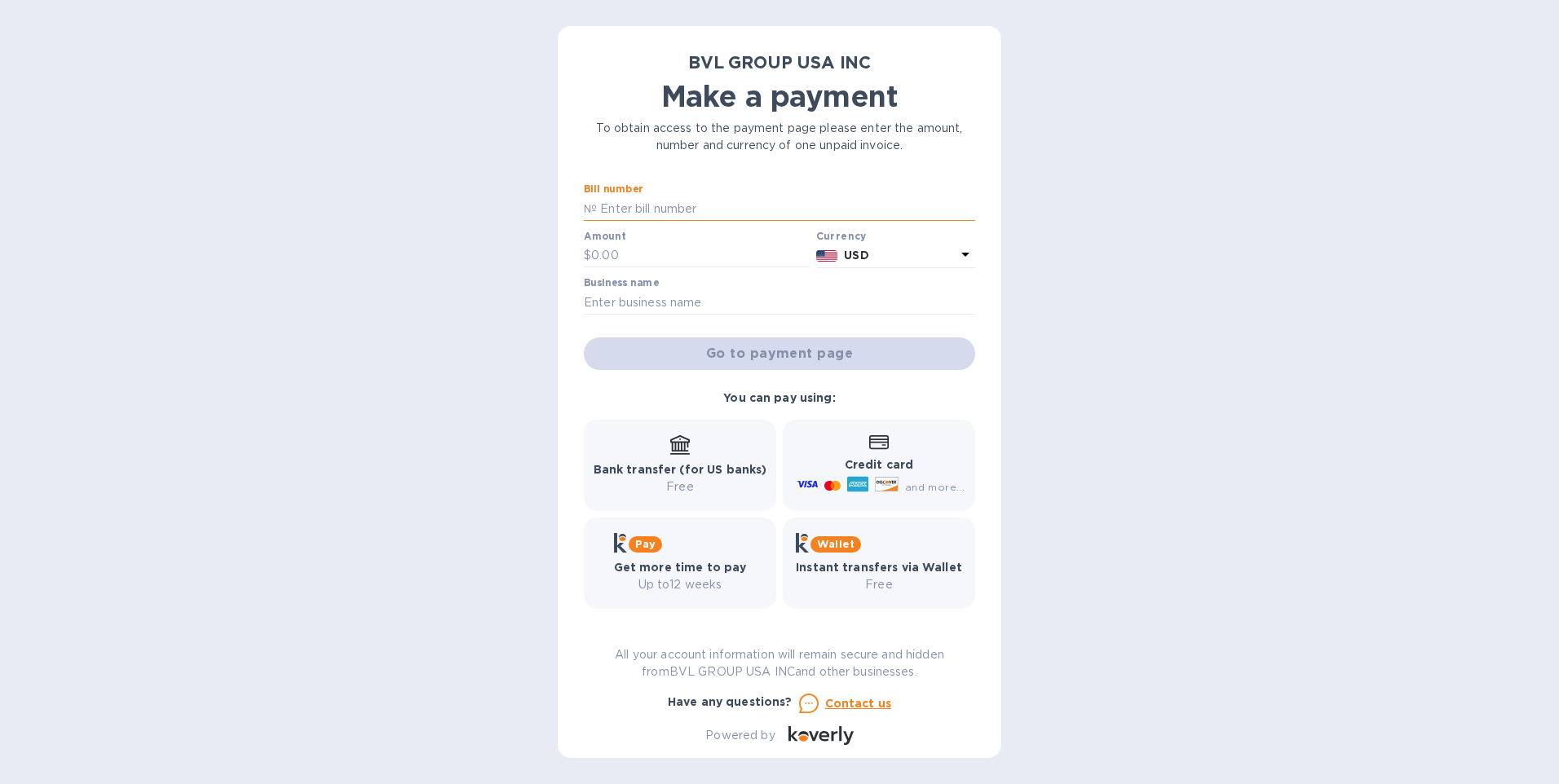
click at [683, 204] on input "text" at bounding box center [786, 208] width 378 height 25
type input "1234"
click at [646, 242] on div "Amount $" at bounding box center [696, 249] width 226 height 38
click at [646, 250] on input "text" at bounding box center [700, 256] width 218 height 25
type input "1"
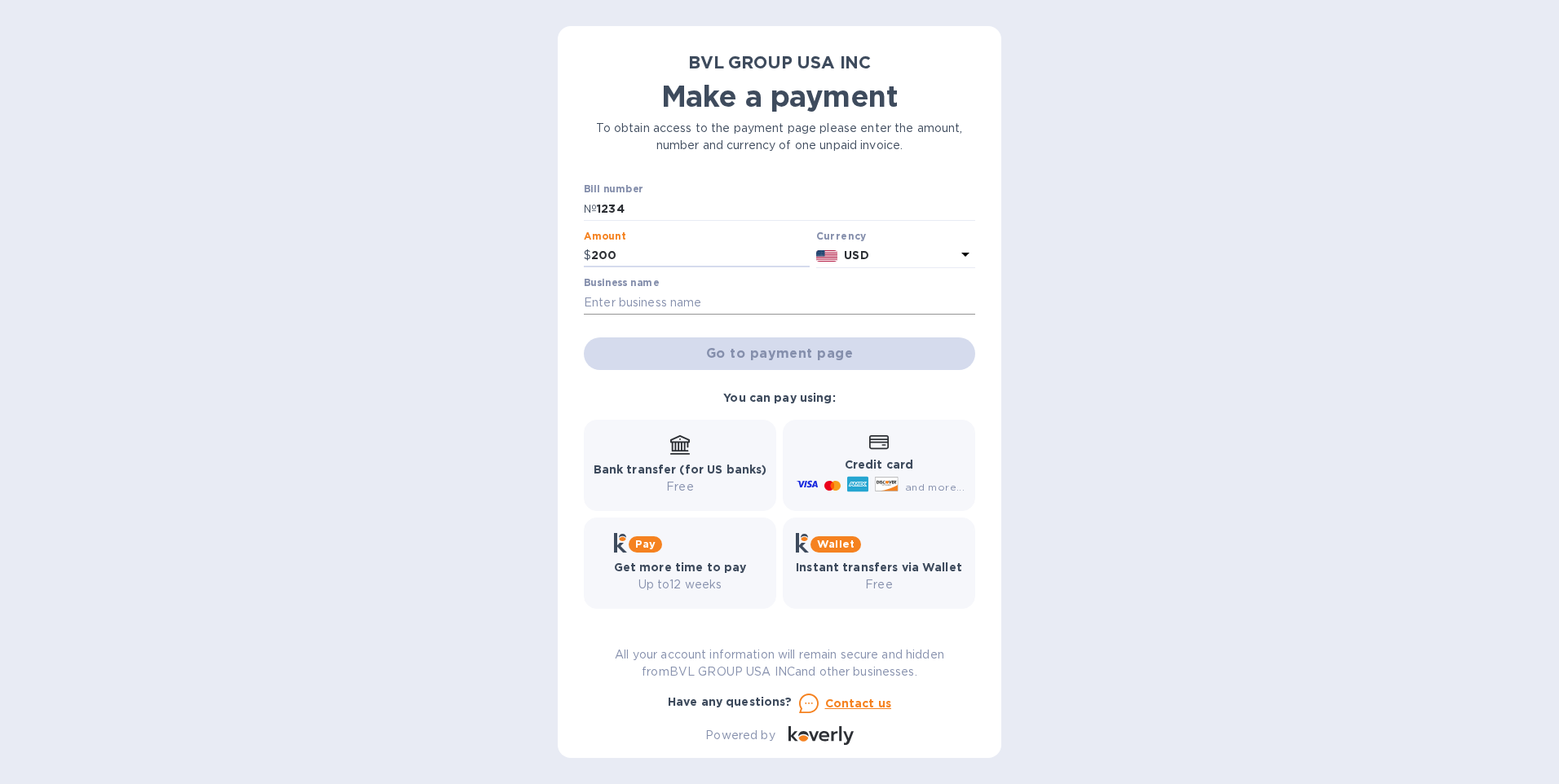
type input "200"
click at [642, 303] on input "text" at bounding box center [779, 302] width 391 height 25
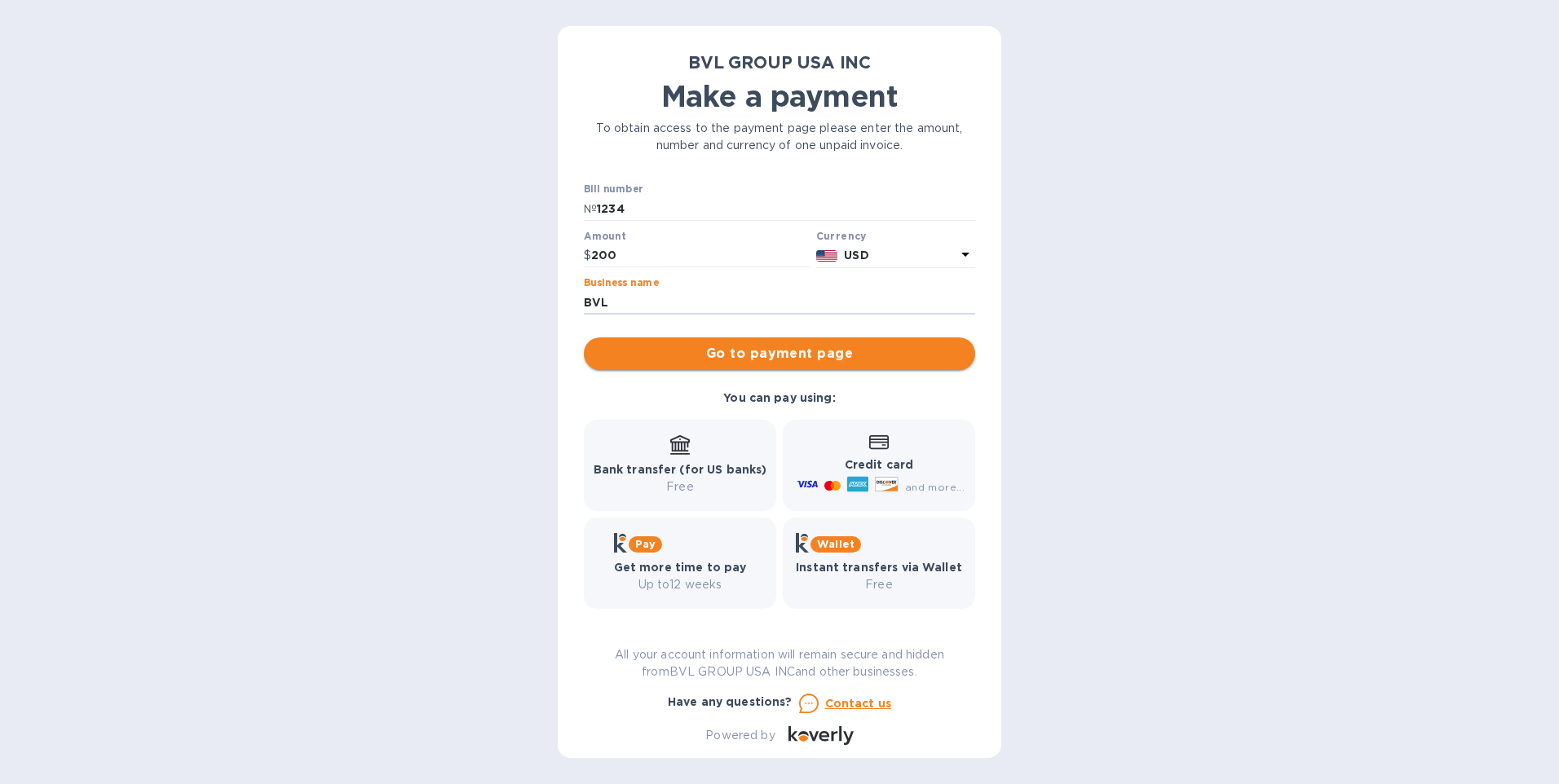
type input "BVL"
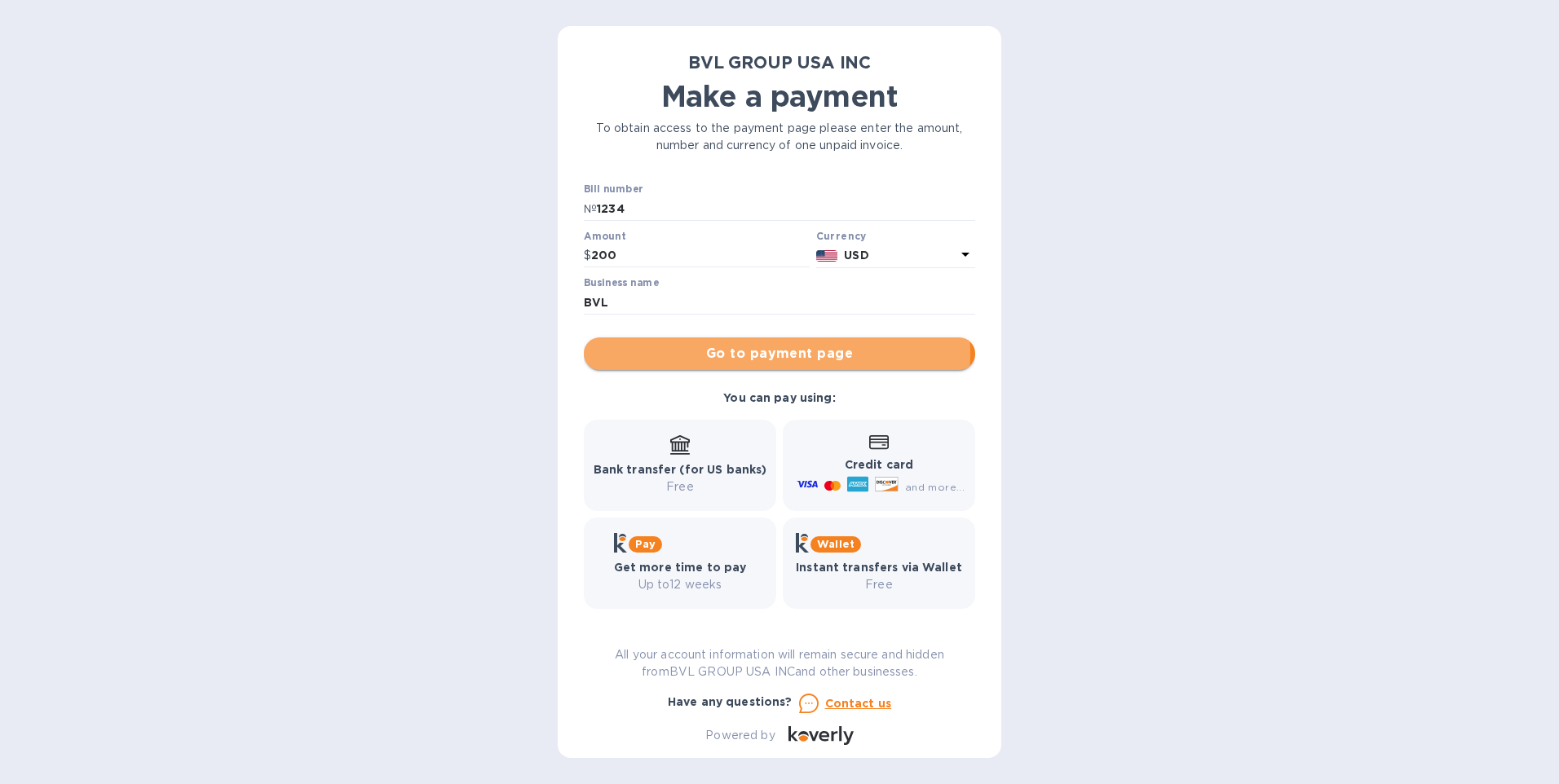
click at [761, 353] on span "Go to payment page" at bounding box center [779, 353] width 365 height 19
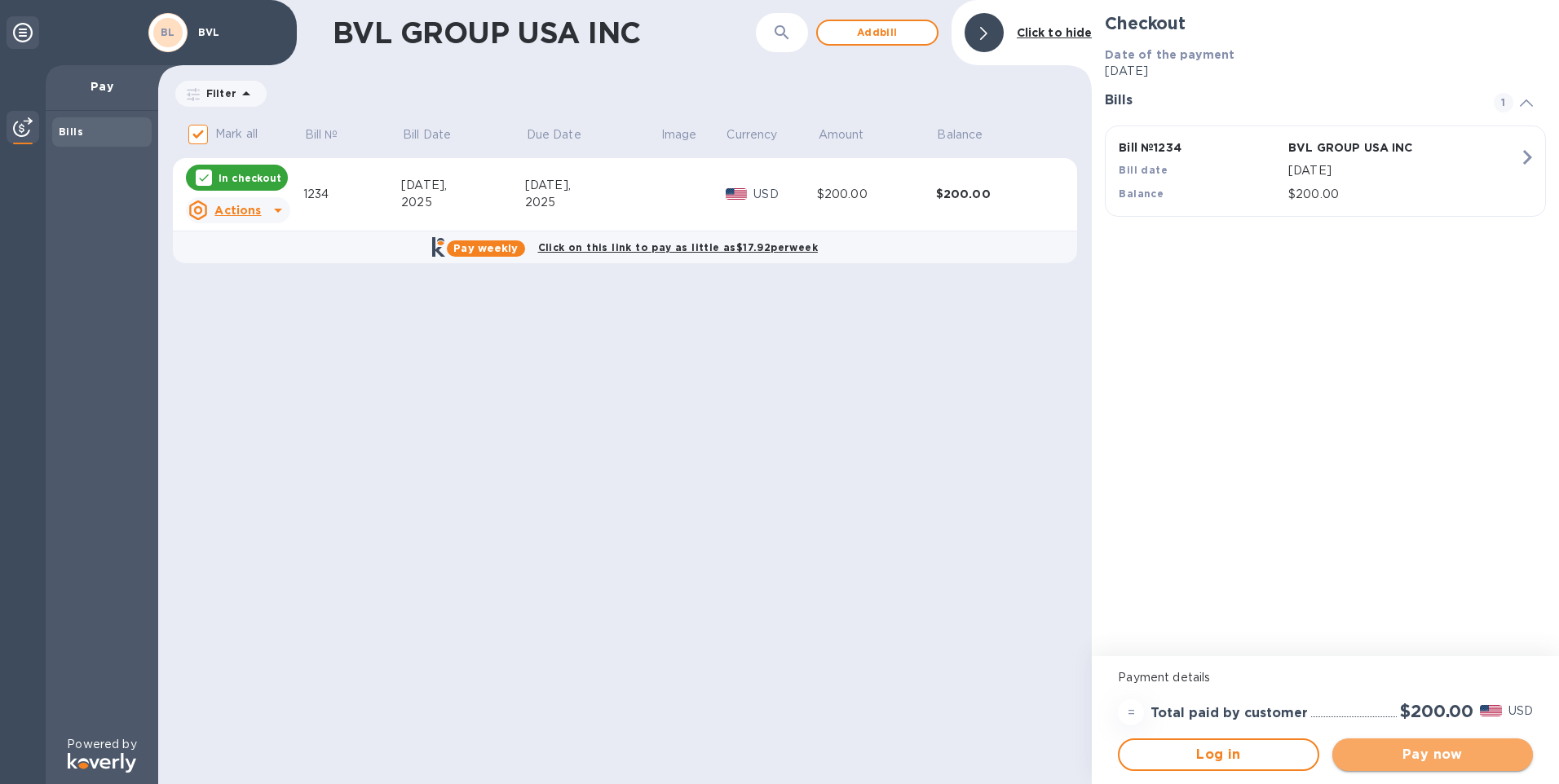
click at [1429, 754] on span "Pay now" at bounding box center [1432, 754] width 174 height 19
click at [703, 620] on div "BVL GROUP USA INC ​ Add bill Click to hide Filter Amount Mark all Bill № Bill D…" at bounding box center [625, 392] width 934 height 784
